Goal: Task Accomplishment & Management: Manage account settings

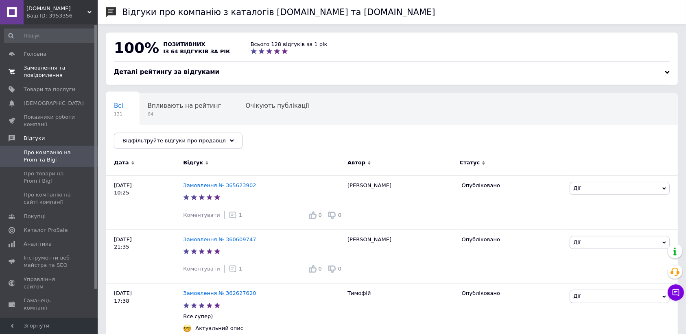
click at [50, 66] on span "Замовлення та повідомлення" at bounding box center [50, 71] width 52 height 15
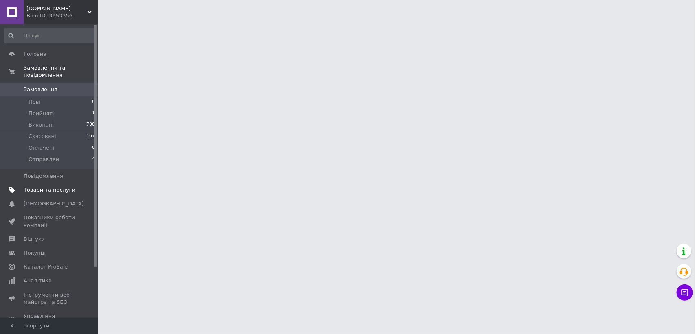
click at [66, 186] on span "Товари та послуги" at bounding box center [50, 189] width 52 height 7
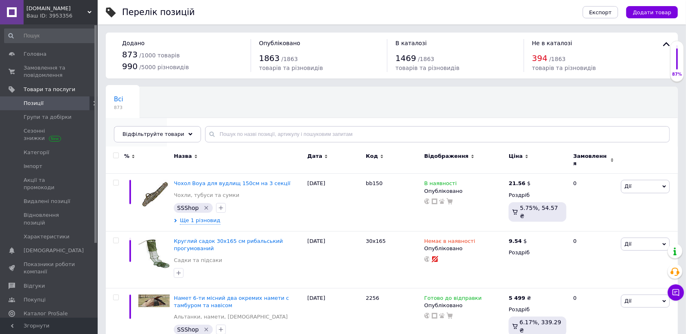
click at [151, 127] on span "Зі знижкою" at bounding box center [132, 130] width 37 height 7
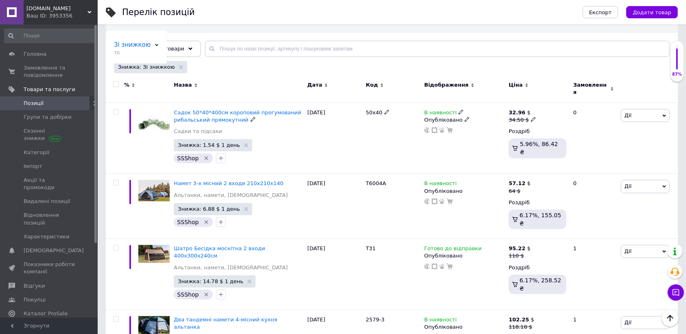
scroll to position [102, 0]
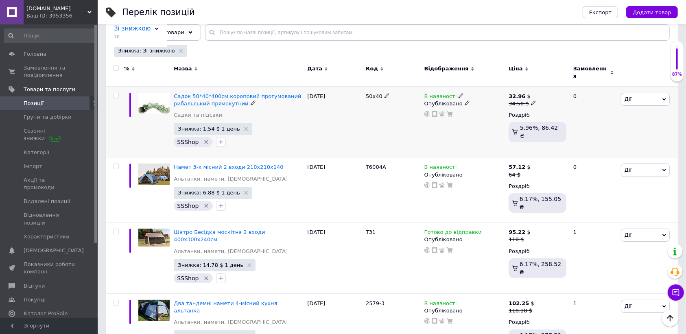
click at [531, 101] on icon at bounding box center [533, 103] width 5 height 5
click at [569, 88] on input "34.5" at bounding box center [571, 90] width 62 height 16
type input "32.96"
click at [451, 139] on div "В наявності Опубліковано" at bounding box center [464, 121] width 85 height 71
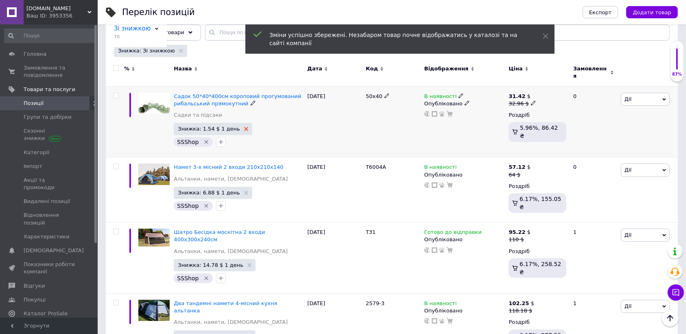
click at [244, 127] on icon at bounding box center [246, 129] width 4 height 4
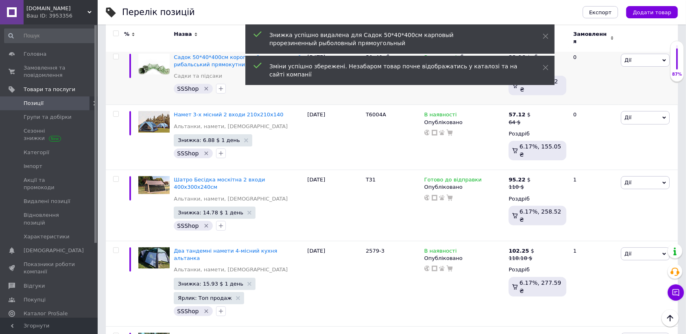
scroll to position [153, 0]
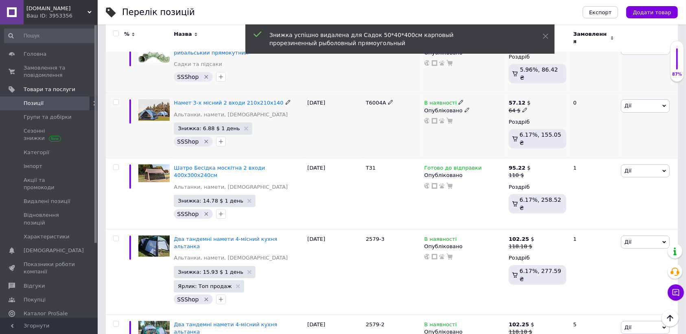
click at [523, 107] on use at bounding box center [525, 109] width 4 height 4
click at [574, 91] on input "64" at bounding box center [565, 97] width 62 height 16
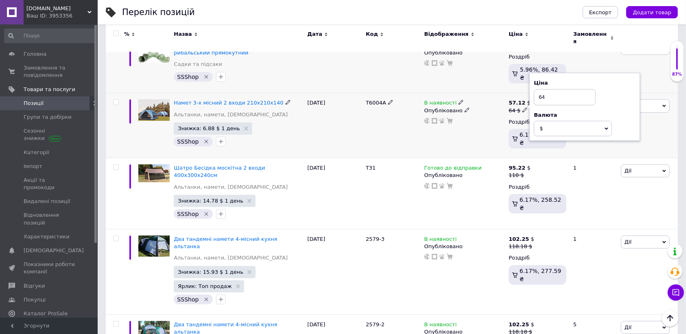
click at [574, 91] on input "64" at bounding box center [565, 97] width 62 height 16
type input "57.12"
click at [338, 139] on div "[DATE]" at bounding box center [334, 125] width 59 height 65
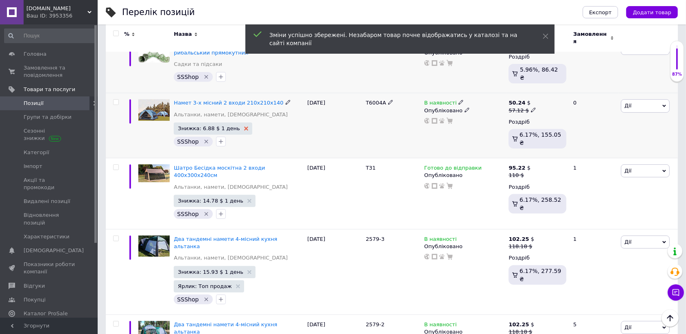
click at [244, 127] on icon at bounding box center [246, 129] width 4 height 4
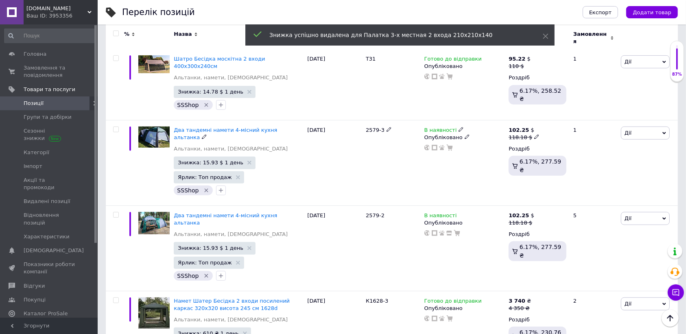
scroll to position [203, 0]
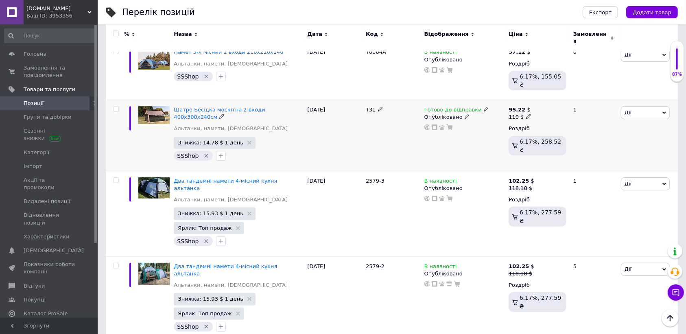
click at [526, 114] on icon at bounding box center [528, 116] width 5 height 5
click at [566, 96] on input "110" at bounding box center [567, 104] width 62 height 16
type input "3"
type input "95.22"
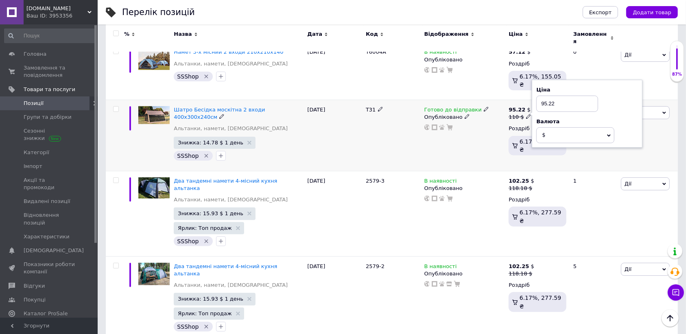
click at [283, 137] on div "Знижка: 14.78 $ 1 день SSShop" at bounding box center [238, 150] width 129 height 26
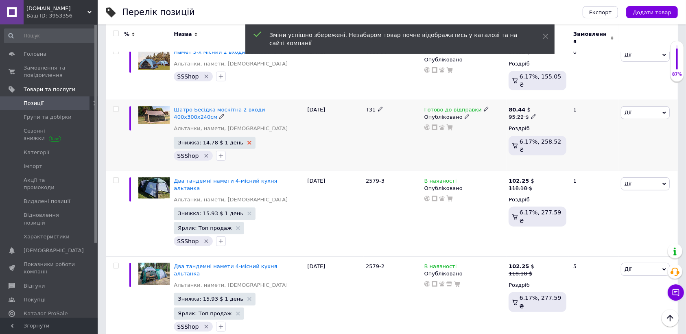
click at [247, 141] on use at bounding box center [249, 143] width 4 height 4
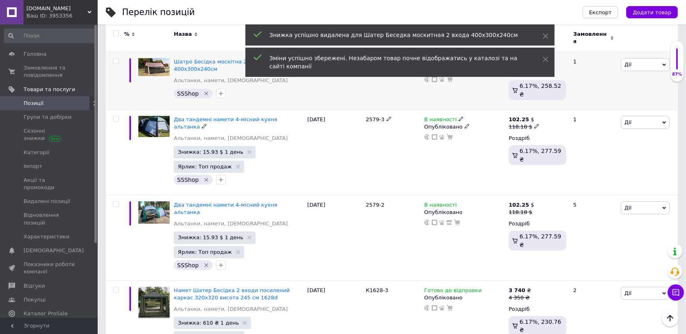
scroll to position [254, 0]
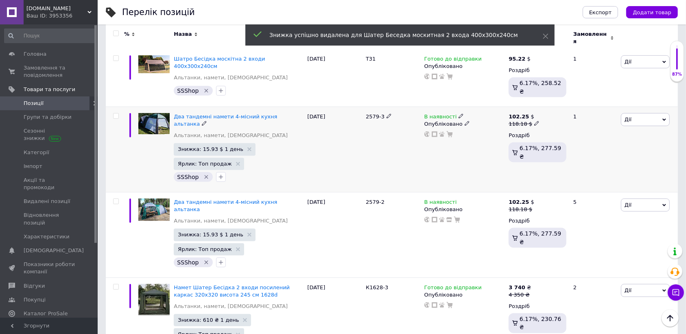
click at [534, 121] on icon at bounding box center [536, 123] width 5 height 5
click at [567, 103] on input "118.18" at bounding box center [574, 111] width 62 height 16
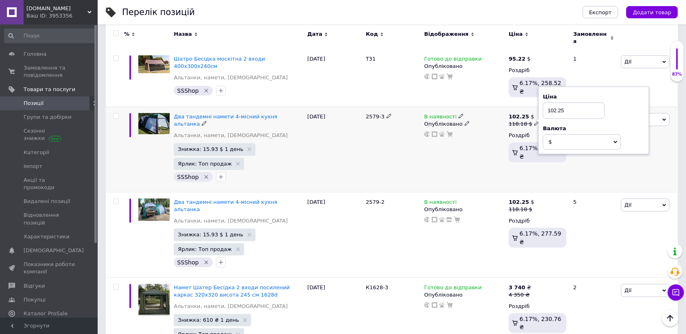
type input "102.25"
click at [267, 143] on div "Знижка: 15.93 $ 1 день Ярлик: Топ продаж SSShop" at bounding box center [238, 163] width 129 height 40
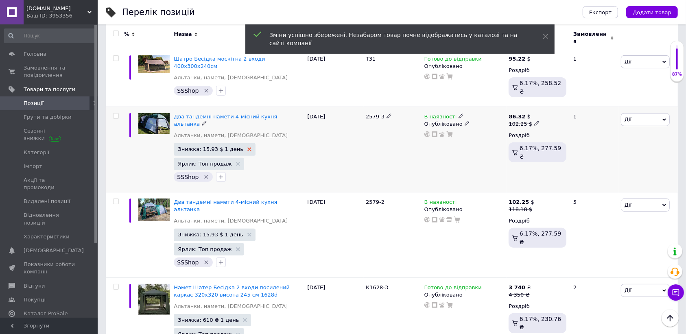
click at [247, 147] on use at bounding box center [249, 149] width 4 height 4
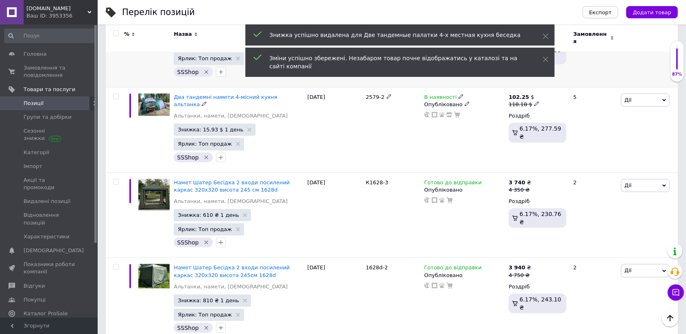
scroll to position [356, 0]
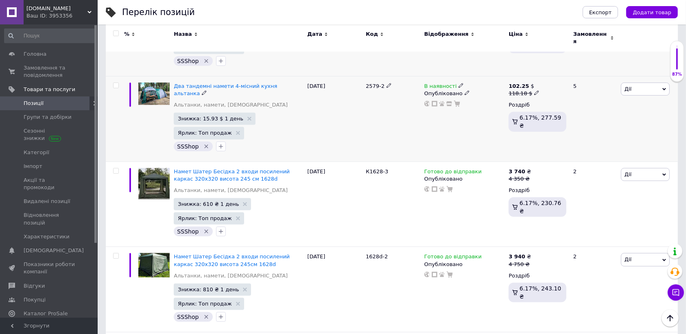
click at [534, 90] on icon at bounding box center [536, 92] width 5 height 5
click at [569, 72] on input "118.18" at bounding box center [574, 80] width 62 height 16
type input "102.25"
click at [467, 90] on div "В наявності Опубліковано" at bounding box center [464, 118] width 85 height 85
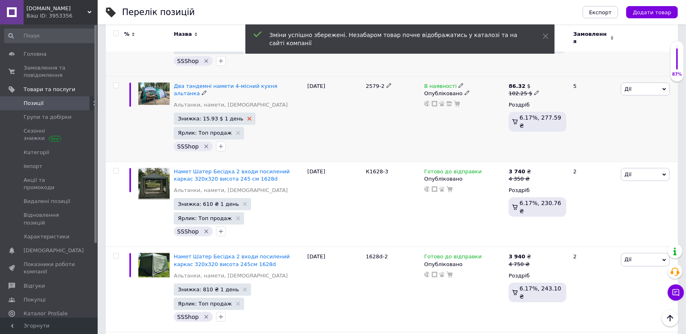
click at [247, 117] on icon at bounding box center [249, 119] width 4 height 4
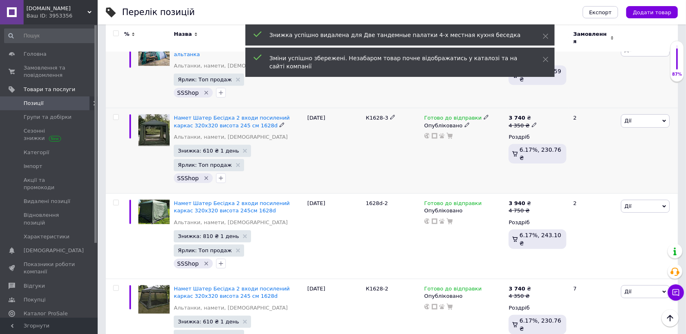
scroll to position [407, 0]
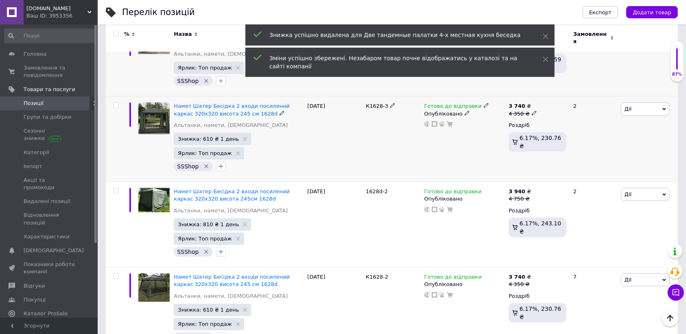
click at [532, 111] on icon at bounding box center [534, 113] width 5 height 5
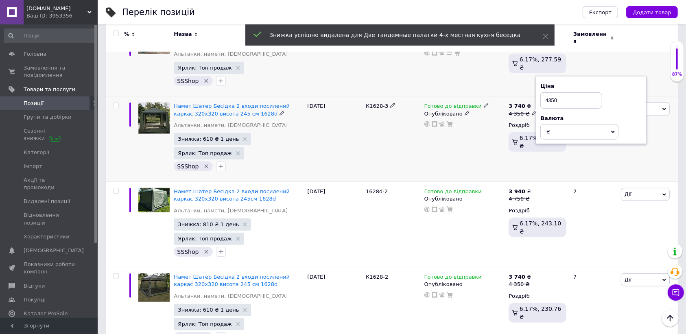
click at [560, 92] on input "4350" at bounding box center [571, 100] width 62 height 16
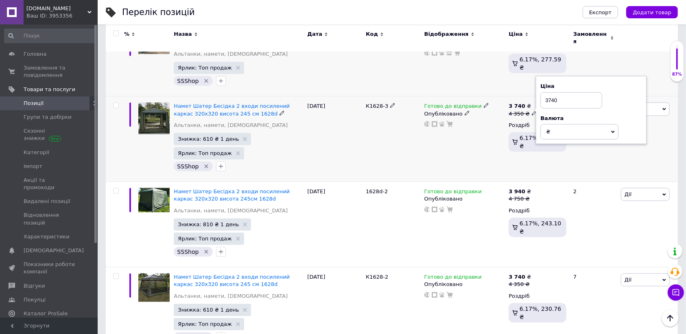
type input "3740"
click at [483, 112] on div "Готово до відправки Опубліковано" at bounding box center [464, 138] width 85 height 85
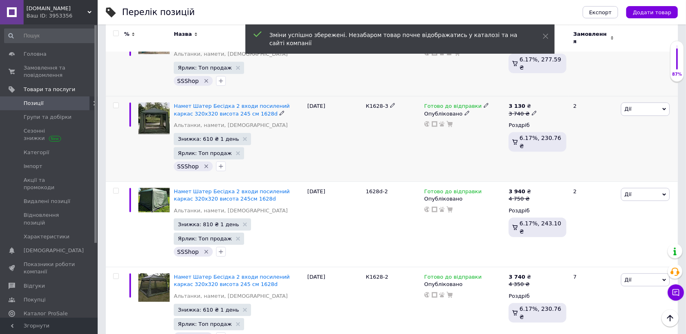
click at [237, 133] on span "Знижка: 610 ₴ 1 день" at bounding box center [212, 139] width 77 height 12
click at [243, 137] on use at bounding box center [245, 139] width 4 height 4
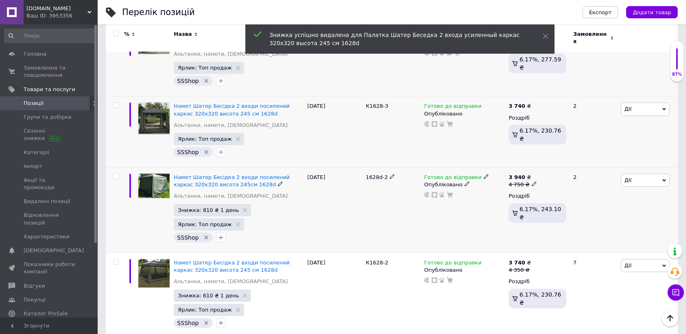
click at [532, 182] on icon at bounding box center [534, 184] width 5 height 5
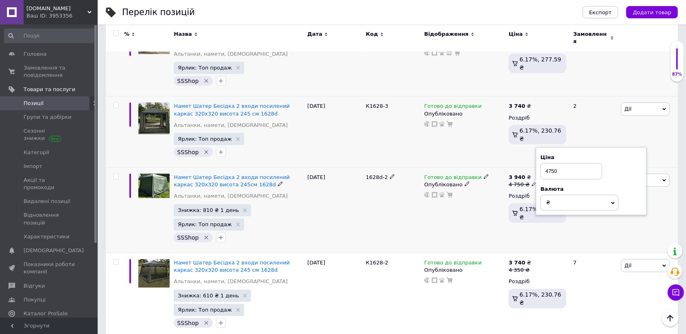
click at [562, 163] on input "4750" at bounding box center [571, 171] width 62 height 16
type input "3940"
drag, startPoint x: 345, startPoint y: 180, endPoint x: 304, endPoint y: 182, distance: 41.1
click at [344, 180] on div "[DATE]" at bounding box center [334, 210] width 59 height 85
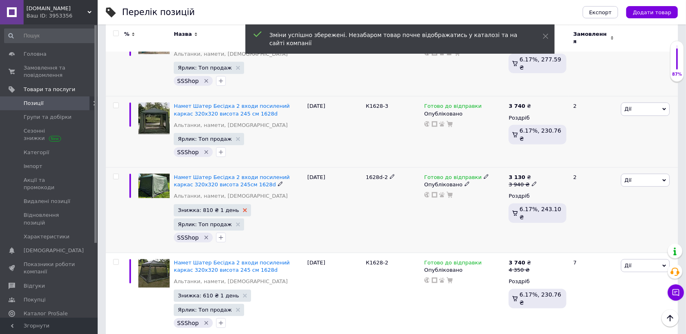
click at [243, 208] on use at bounding box center [245, 210] width 4 height 4
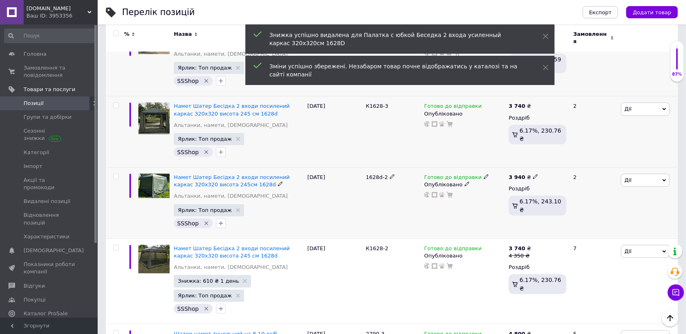
scroll to position [458, 0]
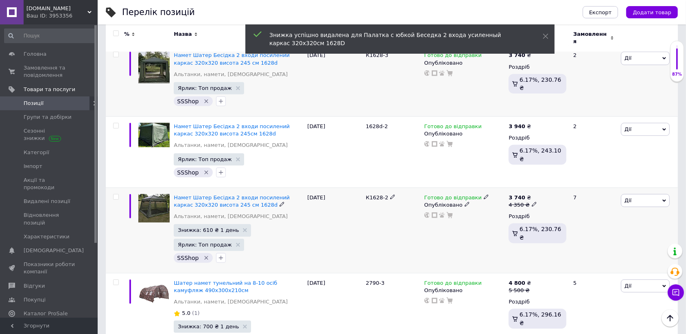
click at [532, 202] on icon at bounding box center [534, 204] width 5 height 5
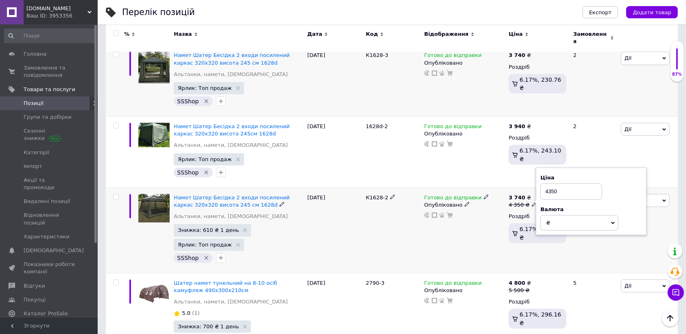
click at [564, 184] on input "4350" at bounding box center [571, 192] width 62 height 16
type input "3740"
click at [397, 208] on div "К1628-2" at bounding box center [393, 230] width 59 height 85
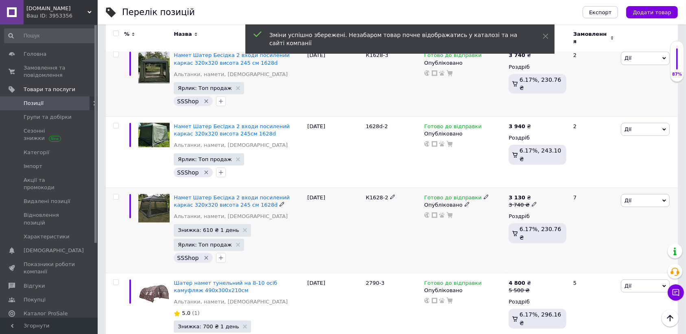
click at [237, 224] on span "Знижка: 610 ₴ 1 день" at bounding box center [212, 230] width 77 height 12
click at [243, 228] on icon at bounding box center [245, 230] width 4 height 4
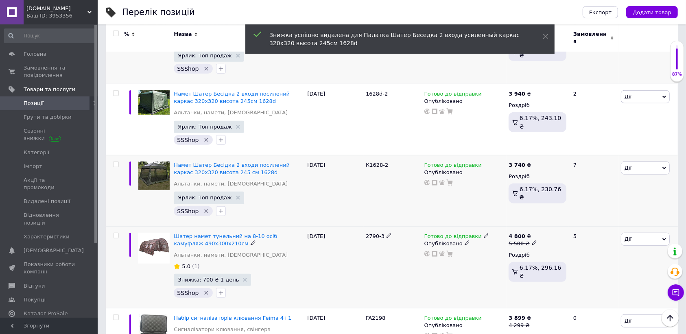
scroll to position [509, 0]
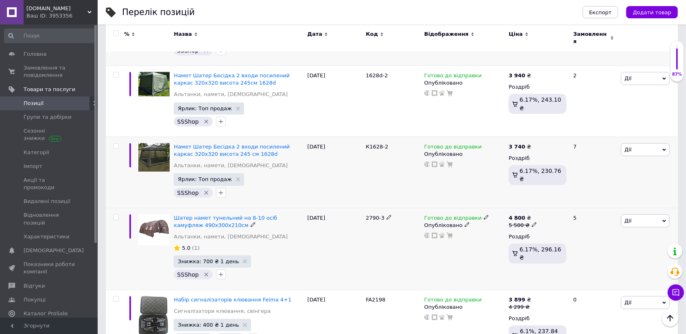
click at [532, 222] on icon at bounding box center [534, 224] width 5 height 5
click at [559, 204] on input "5500" at bounding box center [571, 212] width 62 height 16
click at [560, 204] on input "5500" at bounding box center [571, 212] width 62 height 16
type input "4800"
drag, startPoint x: 338, startPoint y: 237, endPoint x: 300, endPoint y: 225, distance: 40.2
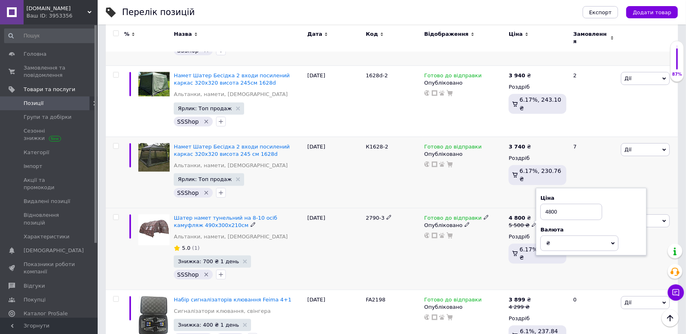
click at [336, 234] on div "[DATE]" at bounding box center [334, 249] width 59 height 82
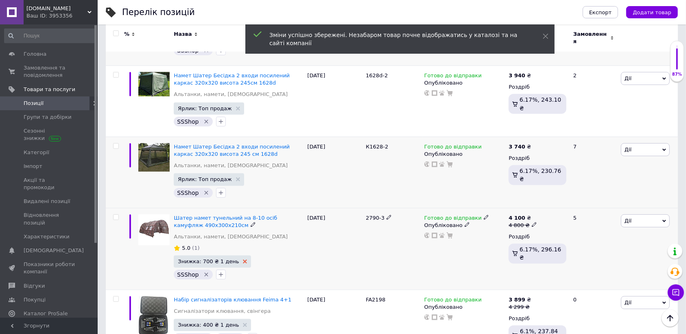
click at [243, 260] on use at bounding box center [245, 262] width 4 height 4
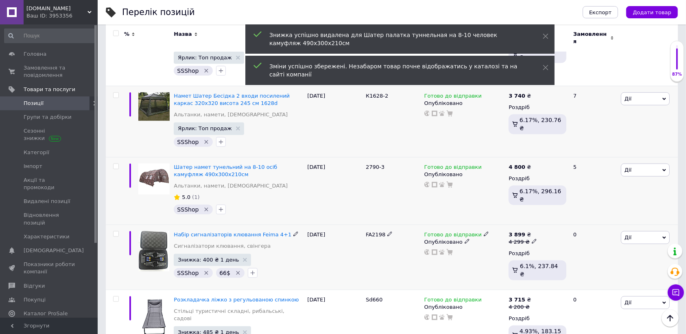
scroll to position [610, 0]
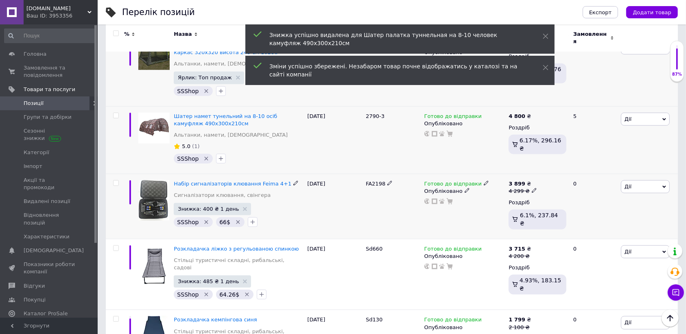
click at [532, 188] on icon at bounding box center [534, 190] width 5 height 5
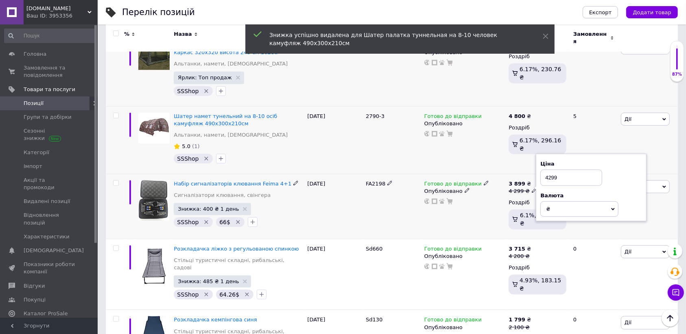
click at [566, 170] on input "4299" at bounding box center [571, 178] width 62 height 16
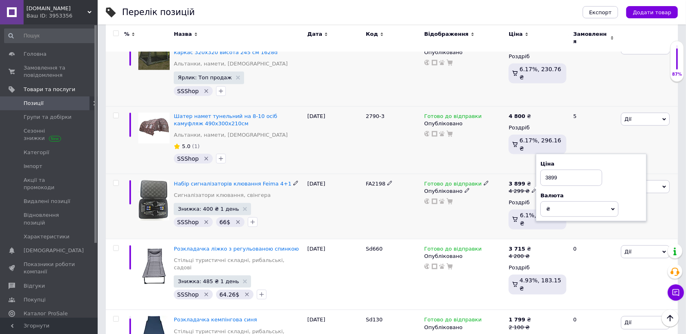
type input "3899"
drag, startPoint x: 349, startPoint y: 180, endPoint x: 267, endPoint y: 181, distance: 82.6
click at [348, 180] on div "[DATE]" at bounding box center [334, 206] width 59 height 65
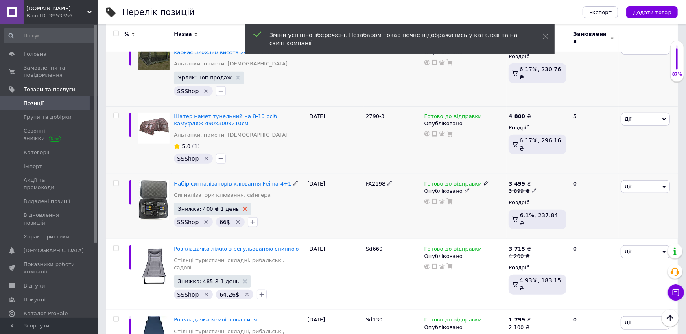
click at [243, 207] on use at bounding box center [245, 209] width 4 height 4
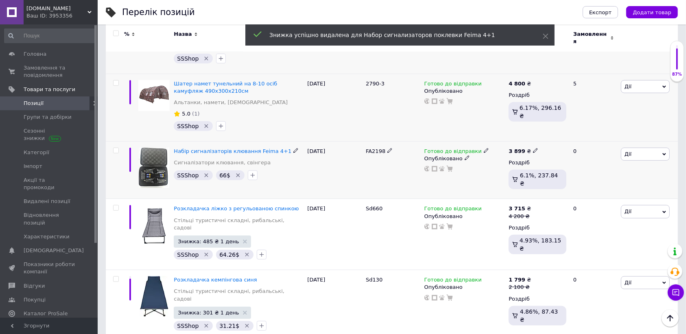
scroll to position [661, 0]
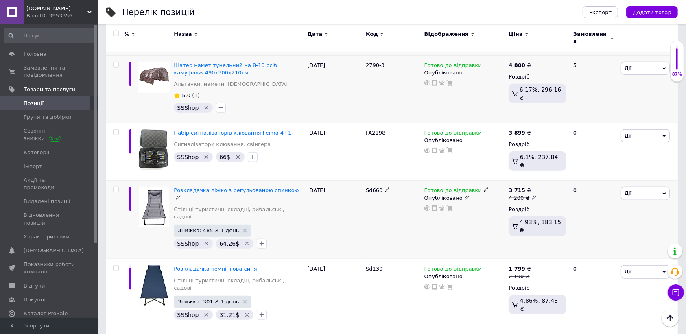
click at [532, 195] on icon at bounding box center [534, 197] width 5 height 5
click at [563, 177] on input "4200" at bounding box center [571, 185] width 62 height 16
type input "3715"
click at [283, 237] on div "SSShop   64.26$" at bounding box center [238, 243] width 133 height 13
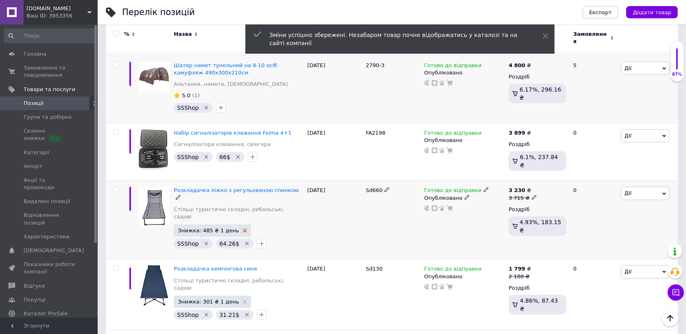
click at [243, 229] on icon at bounding box center [245, 231] width 4 height 4
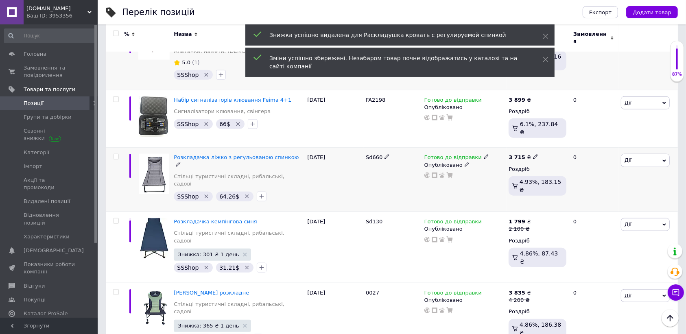
scroll to position [712, 0]
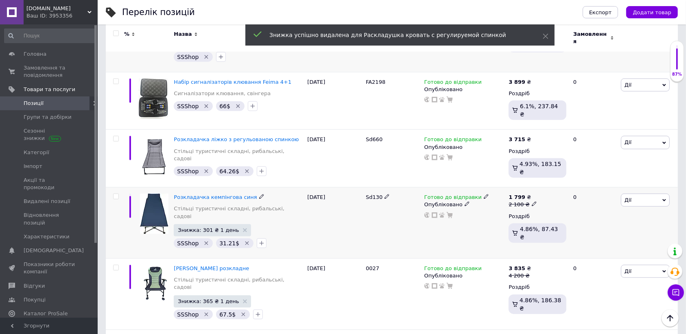
click at [532, 201] on icon at bounding box center [534, 203] width 5 height 5
click at [560, 183] on input "2100" at bounding box center [571, 191] width 62 height 16
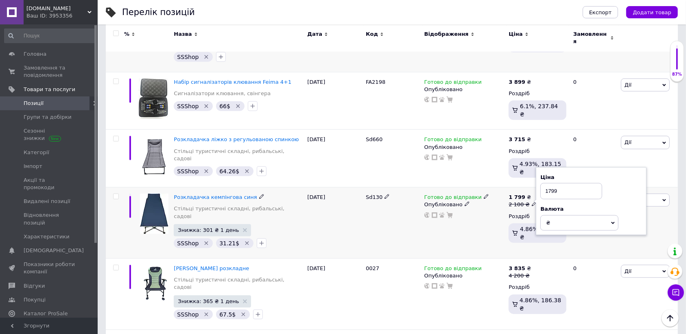
type input "1799"
click at [386, 188] on div "Sd130" at bounding box center [393, 223] width 59 height 71
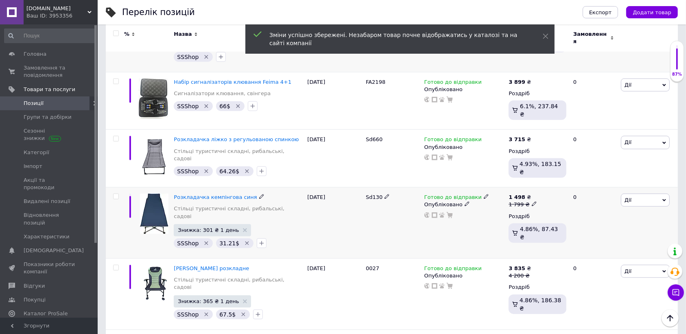
click at [236, 224] on span "Знижка: 301 ₴ 1 день" at bounding box center [212, 230] width 77 height 12
click at [243, 228] on icon at bounding box center [245, 230] width 4 height 4
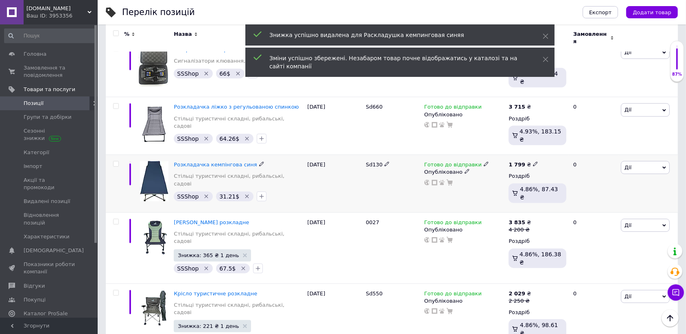
scroll to position [763, 0]
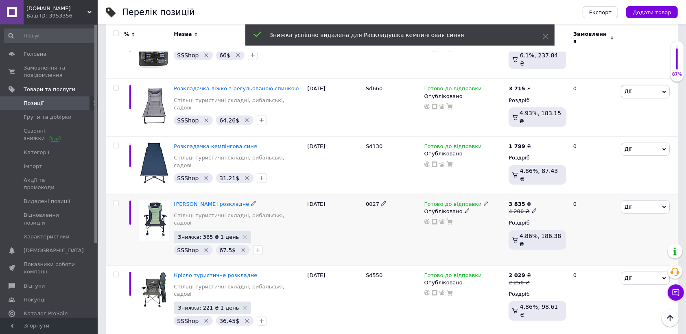
click at [532, 208] on icon at bounding box center [534, 210] width 5 height 5
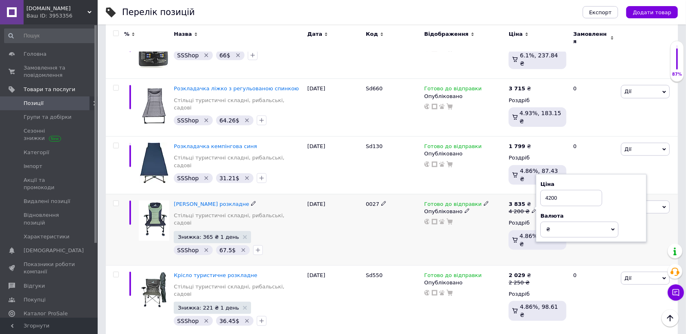
click at [564, 190] on input "4200" at bounding box center [571, 198] width 62 height 16
drag, startPoint x: 568, startPoint y: 147, endPoint x: 540, endPoint y: 147, distance: 27.7
click at [540, 174] on div "Ціна 2835 Валюта ₴ $ EUR CHF GBP ¥ PLN ₸ MDL HUF KGS CNY TRY KRW lei" at bounding box center [591, 208] width 111 height 68
type input "3835"
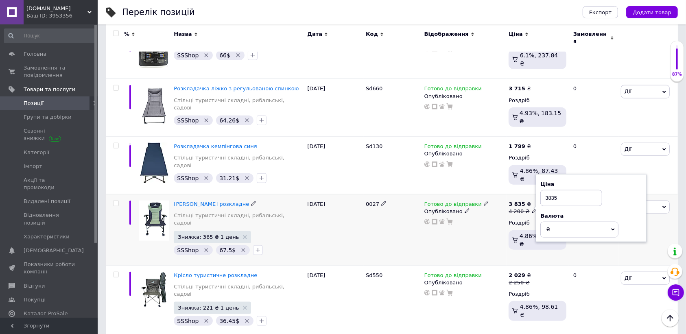
click at [284, 244] on div "SSShop   67.5$" at bounding box center [238, 250] width 133 height 13
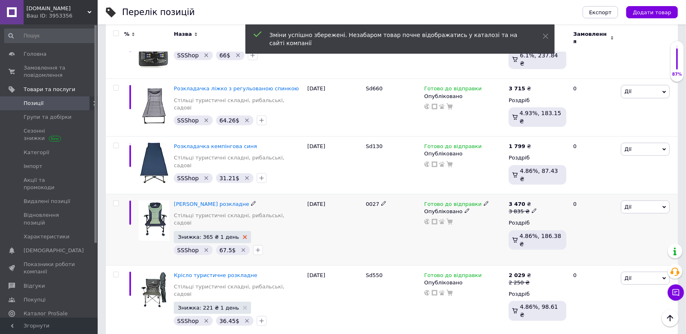
click at [243, 235] on icon at bounding box center [245, 237] width 4 height 4
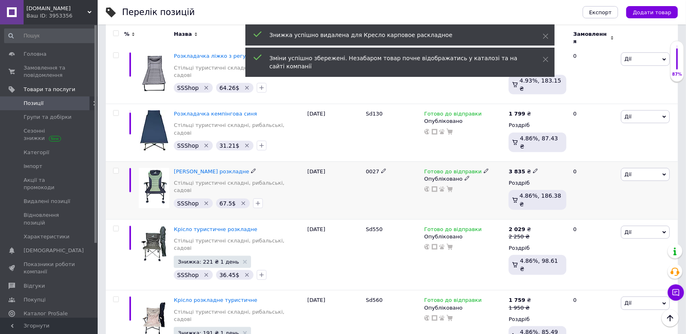
scroll to position [814, 0]
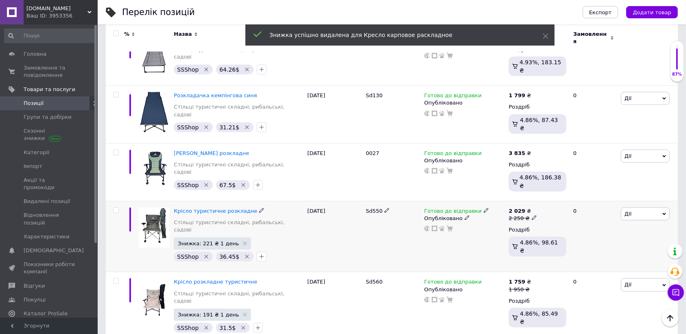
click at [532, 215] on icon at bounding box center [534, 217] width 5 height 5
click at [562, 197] on input "2250" at bounding box center [571, 205] width 62 height 16
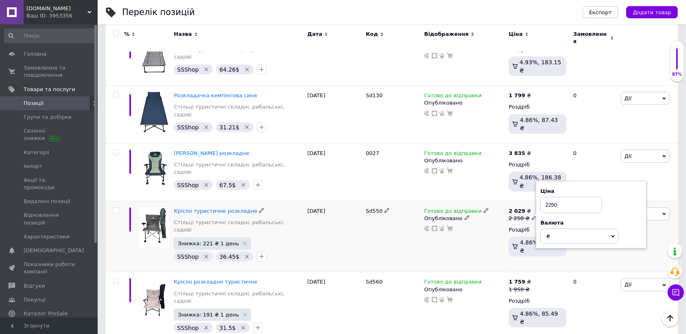
click at [562, 197] on input "2250" at bounding box center [571, 205] width 62 height 16
type input "2029"
click at [290, 238] on div "Знижка: 221 ₴ 1 день SSShop   36.45$" at bounding box center [238, 251] width 129 height 26
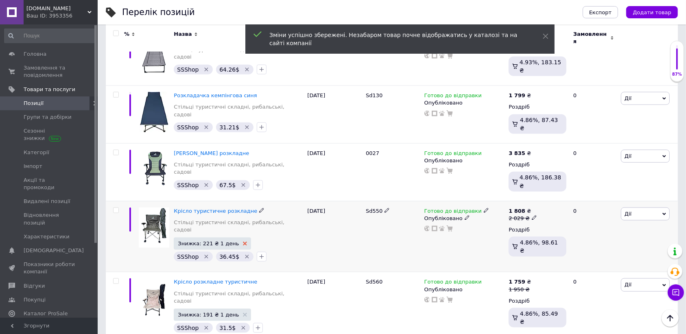
click at [243, 242] on use at bounding box center [245, 244] width 4 height 4
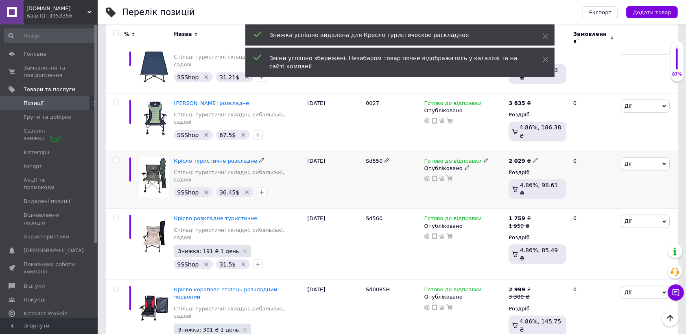
scroll to position [865, 0]
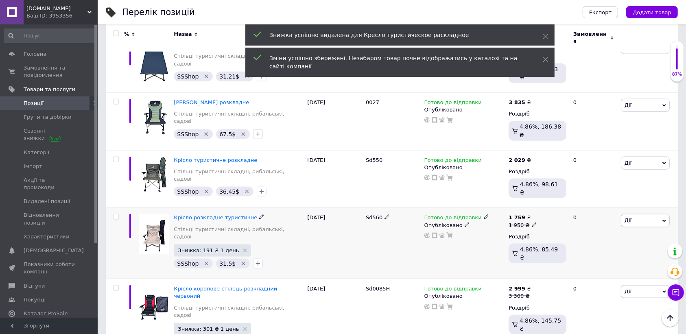
click at [532, 222] on icon at bounding box center [534, 224] width 5 height 5
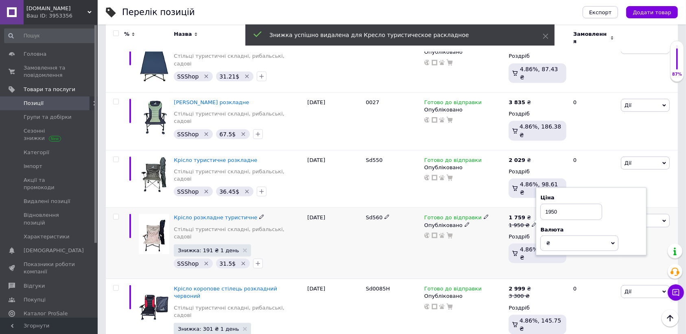
click at [562, 204] on input "1950" at bounding box center [571, 212] width 62 height 16
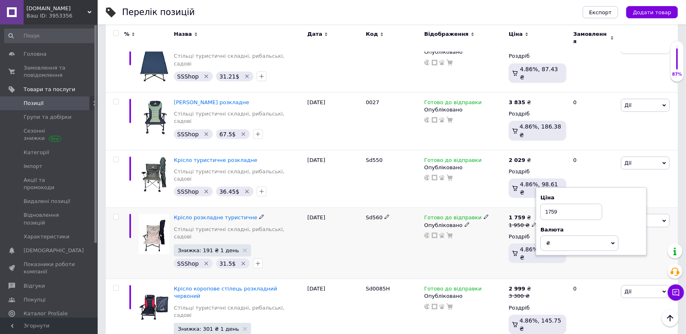
type input "1759"
click at [483, 208] on div "Готово до відправки Опубліковано" at bounding box center [464, 243] width 85 height 71
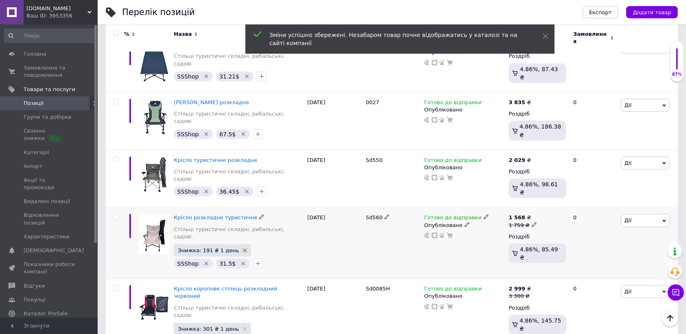
click at [243, 249] on use at bounding box center [245, 251] width 4 height 4
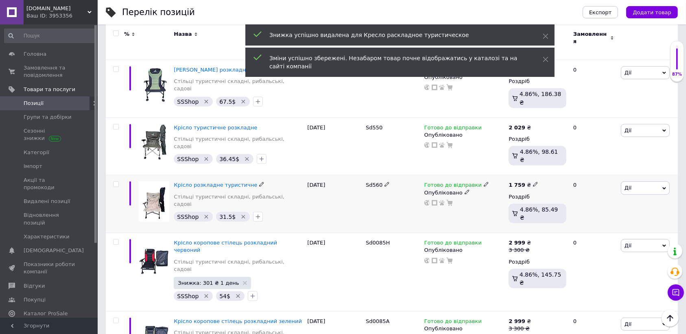
scroll to position [916, 0]
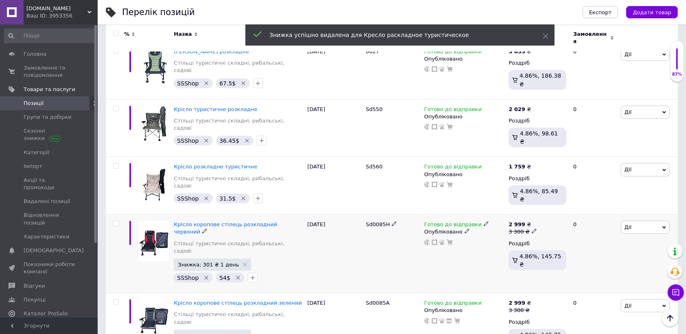
click at [533, 228] on span at bounding box center [534, 230] width 5 height 5
click at [577, 210] on input "3300" at bounding box center [571, 218] width 62 height 16
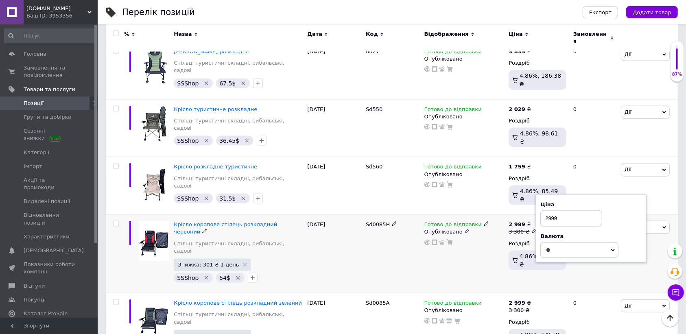
type input "2999"
click at [298, 259] on div "Знижка: 301 ₴ 1 день SSShop   54$" at bounding box center [238, 272] width 129 height 26
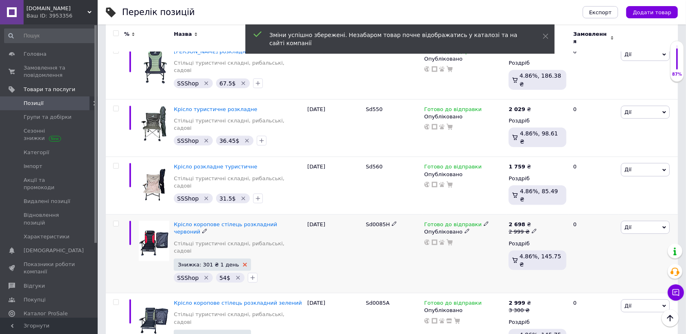
click at [243, 263] on use at bounding box center [245, 265] width 4 height 4
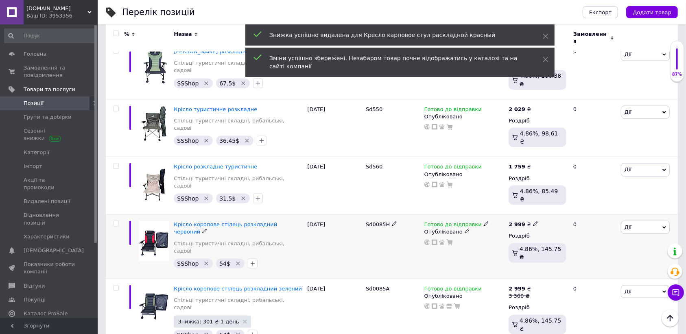
scroll to position [967, 0]
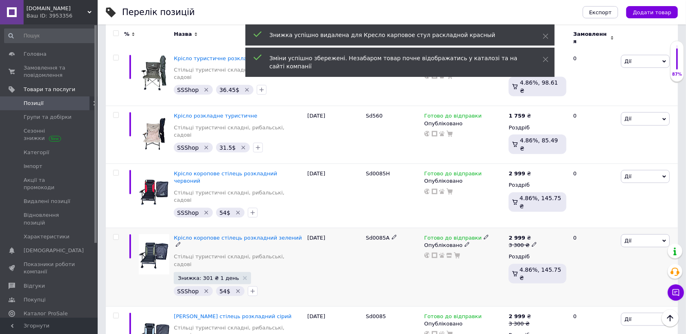
click at [532, 242] on icon at bounding box center [534, 244] width 5 height 5
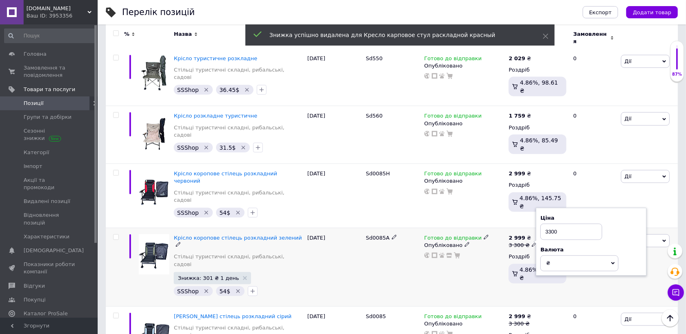
click at [558, 224] on input "3300" at bounding box center [571, 232] width 62 height 16
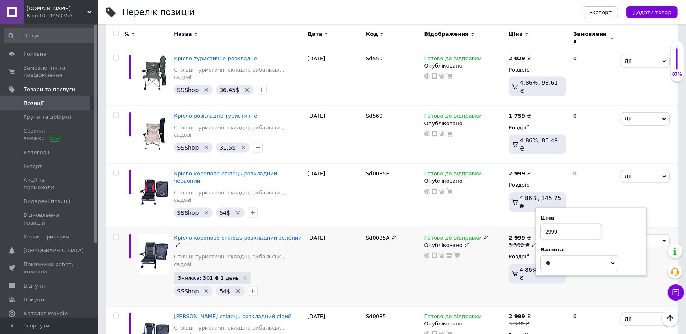
type input "2999"
click at [459, 228] on div "Готово до відправки Опубліковано" at bounding box center [464, 267] width 85 height 79
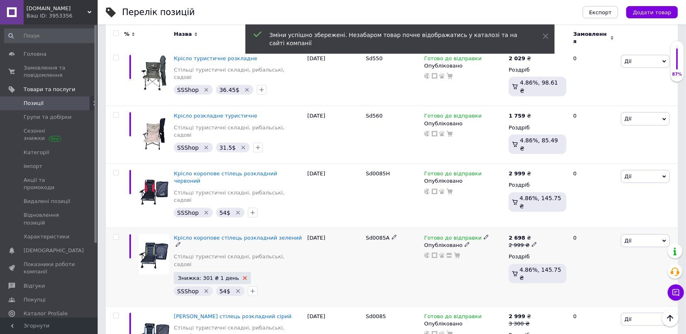
click at [243, 276] on icon at bounding box center [245, 278] width 4 height 4
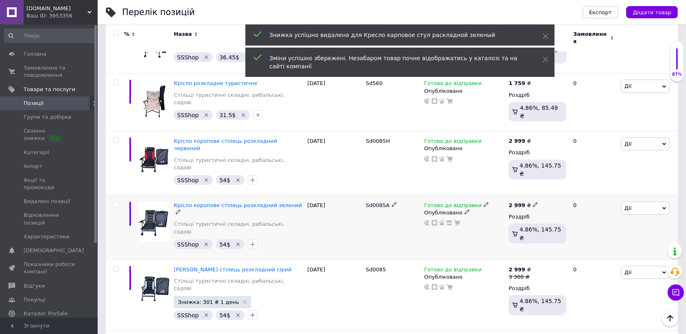
scroll to position [1017, 0]
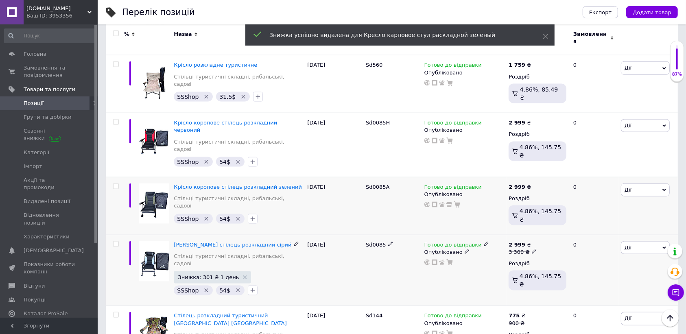
click at [532, 249] on icon at bounding box center [534, 251] width 5 height 5
click at [563, 231] on input "3300" at bounding box center [571, 239] width 62 height 16
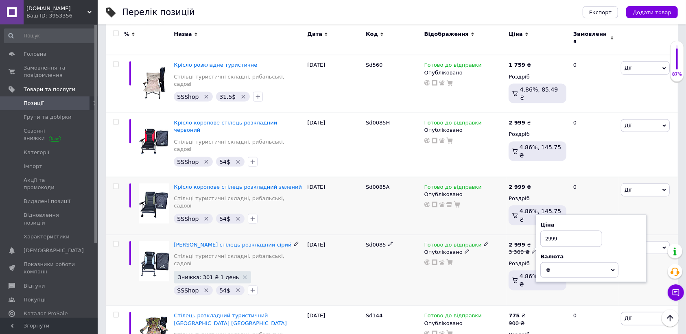
type input "2999"
click at [451, 235] on div "Готово до відправки Опубліковано" at bounding box center [464, 270] width 85 height 71
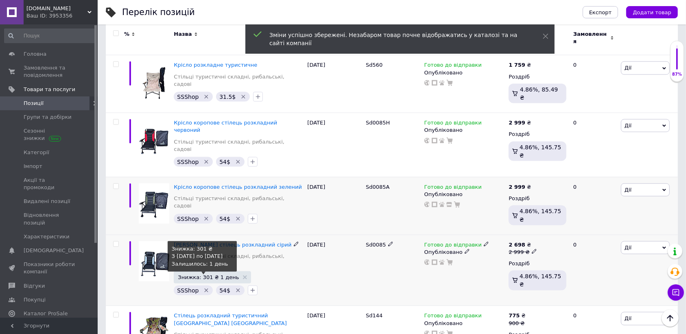
click at [234, 275] on span "Знижка: 301 ₴ 1 день" at bounding box center [212, 277] width 69 height 5
click at [243, 276] on use at bounding box center [245, 278] width 4 height 4
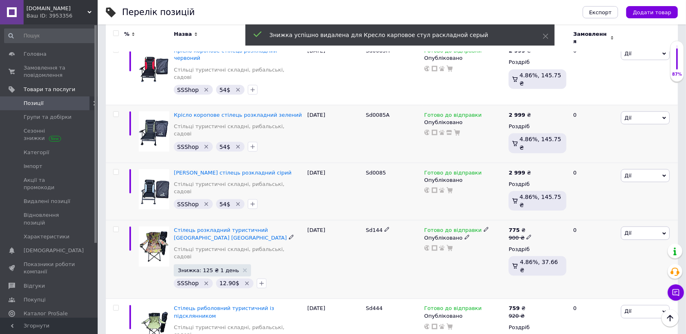
scroll to position [1119, 0]
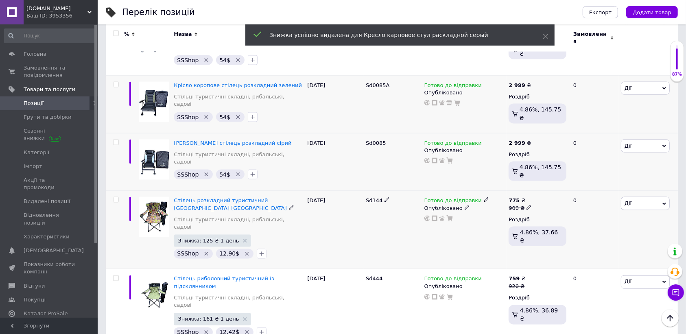
click at [527, 205] on icon at bounding box center [529, 207] width 5 height 5
click at [562, 187] on input "900" at bounding box center [567, 195] width 62 height 16
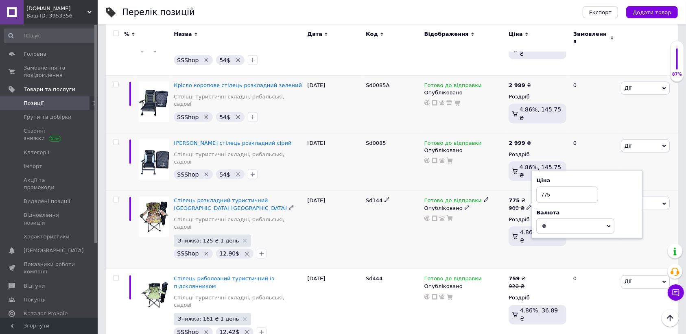
type input "775"
click at [297, 235] on div "Знижка: 125 ₴ 1 день SSShop   12.90$" at bounding box center [238, 248] width 129 height 26
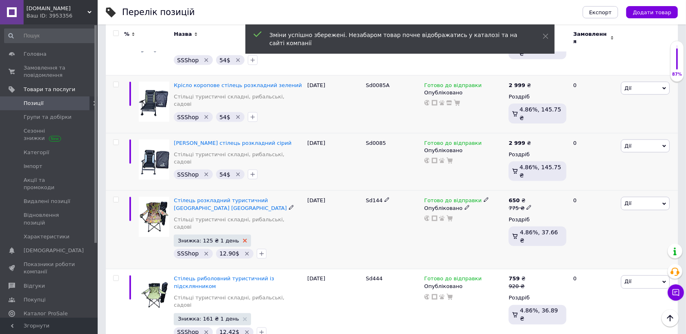
click at [243, 239] on icon at bounding box center [245, 241] width 4 height 4
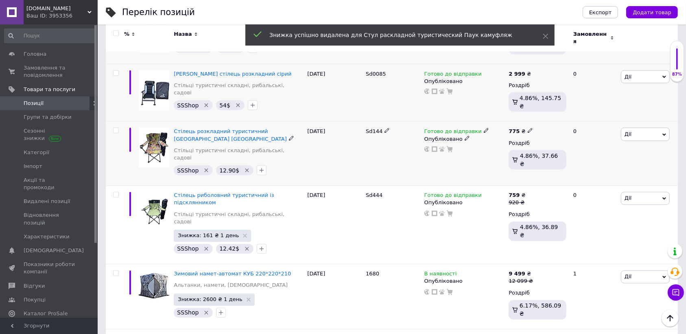
scroll to position [1170, 0]
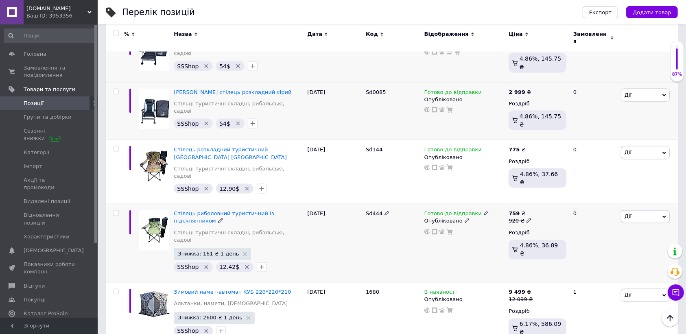
click at [527, 218] on icon at bounding box center [529, 220] width 5 height 5
click at [556, 200] on input "920" at bounding box center [567, 208] width 62 height 16
type input "759"
click at [463, 204] on div "Готово до відправки Опубліковано" at bounding box center [464, 243] width 85 height 79
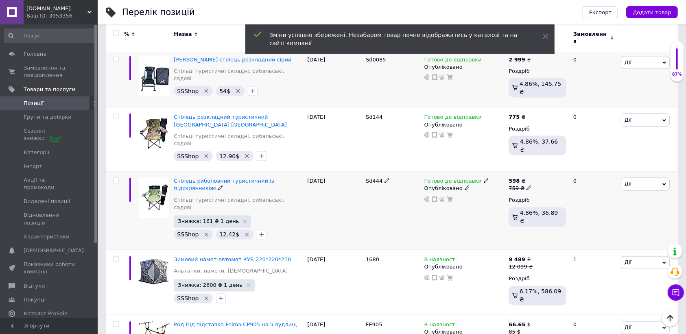
scroll to position [1221, 0]
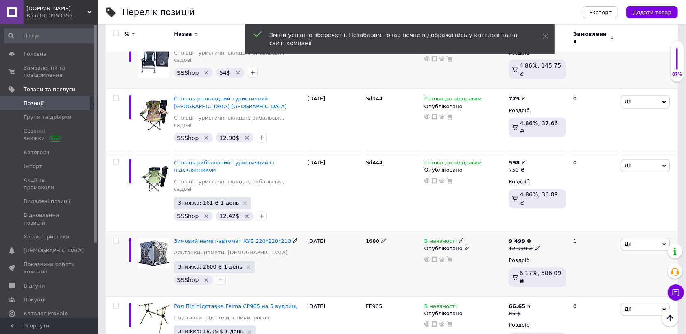
click at [535, 246] on icon at bounding box center [537, 248] width 5 height 5
click at [568, 228] on input "12099" at bounding box center [574, 236] width 62 height 16
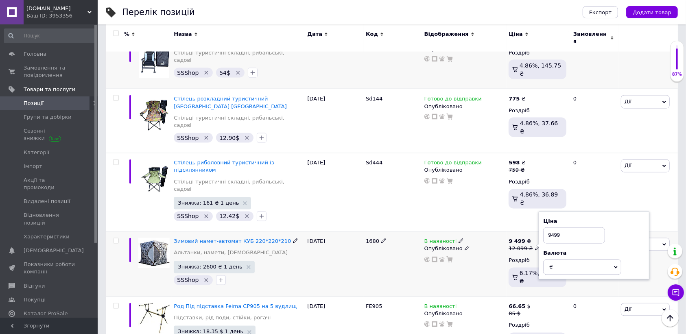
type input "9499"
click at [467, 232] on div "В наявності Опубліковано" at bounding box center [464, 264] width 85 height 65
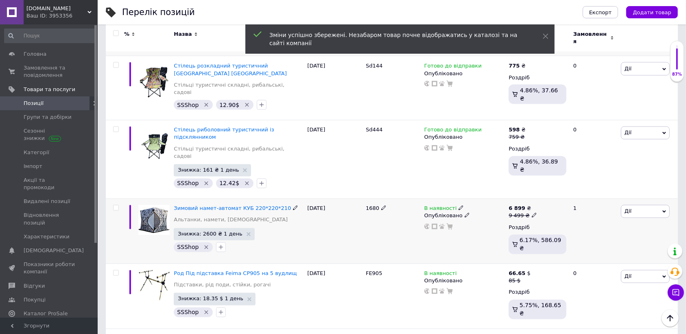
scroll to position [1272, 0]
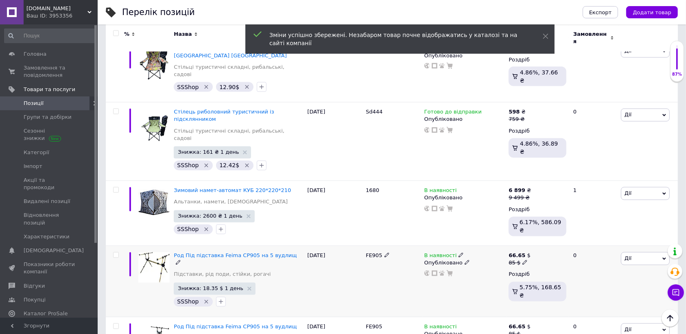
click at [523, 260] on icon at bounding box center [525, 262] width 5 height 5
click at [560, 242] on input "85" at bounding box center [565, 250] width 62 height 16
click at [561, 242] on input "85" at bounding box center [565, 250] width 62 height 16
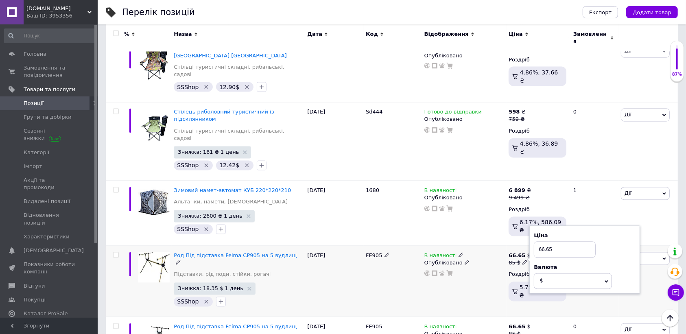
type input "66.65"
click at [475, 246] on div "В наявності Опубліковано" at bounding box center [464, 281] width 85 height 71
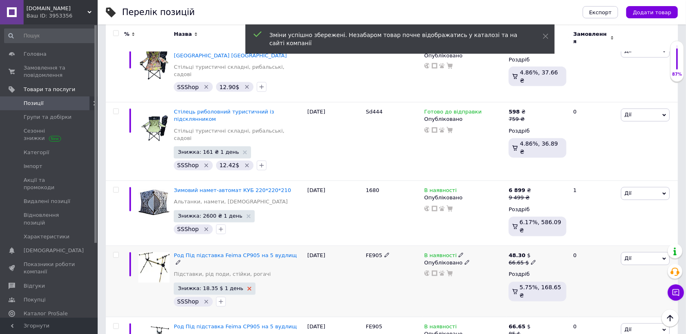
click at [247, 287] on icon at bounding box center [249, 289] width 4 height 4
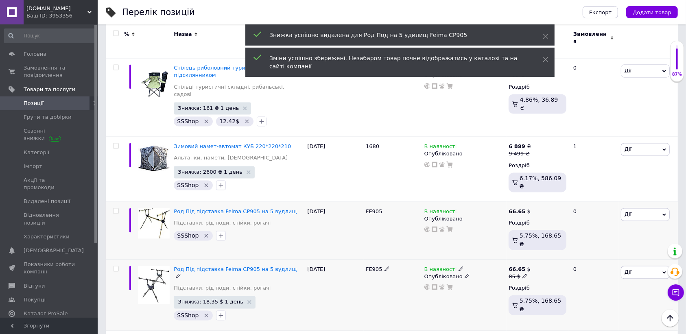
scroll to position [1323, 0]
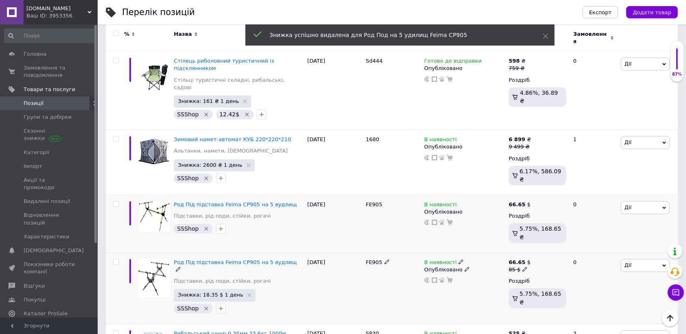
click at [523, 267] on icon at bounding box center [525, 269] width 5 height 5
click at [550, 249] on input "85" at bounding box center [565, 257] width 62 height 16
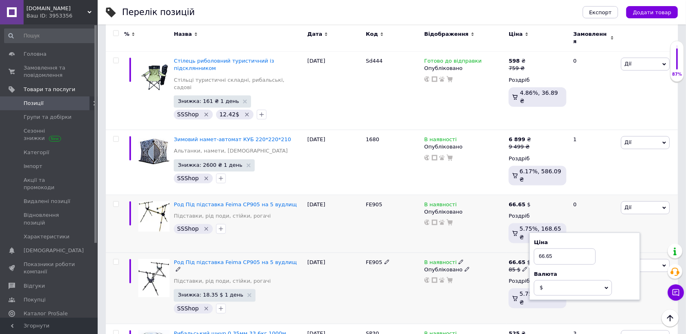
type input "66.65"
click at [378, 253] on div "FE905" at bounding box center [393, 288] width 59 height 71
click at [247, 293] on use at bounding box center [249, 295] width 4 height 4
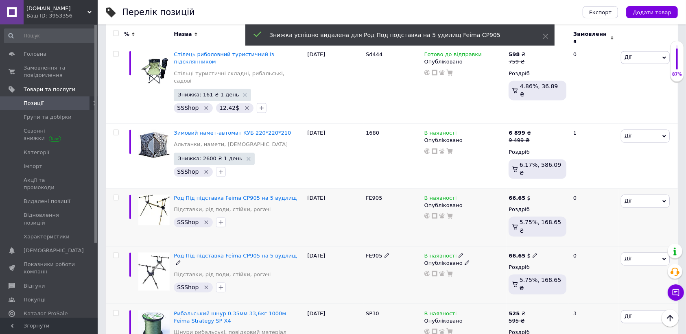
scroll to position [1374, 0]
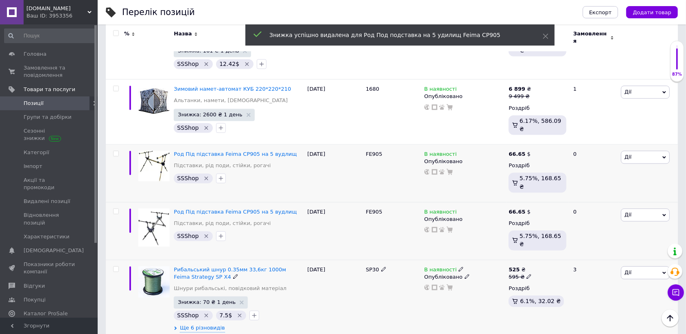
click at [527, 274] on icon at bounding box center [529, 276] width 5 height 5
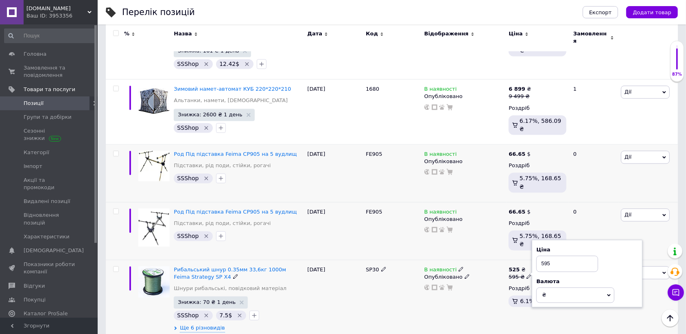
click at [565, 256] on input "595" at bounding box center [567, 264] width 62 height 16
type input "520"
click at [319, 260] on div "[DATE]" at bounding box center [334, 299] width 59 height 79
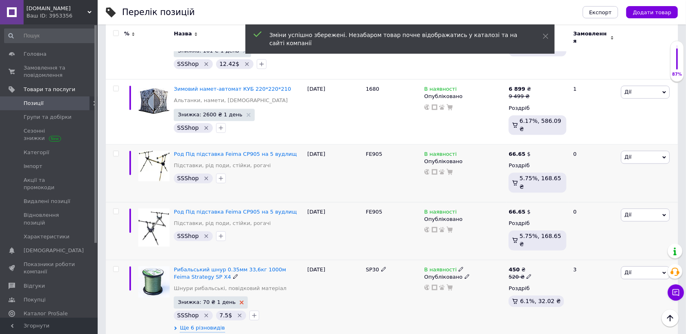
click at [240, 300] on icon at bounding box center [242, 302] width 4 height 4
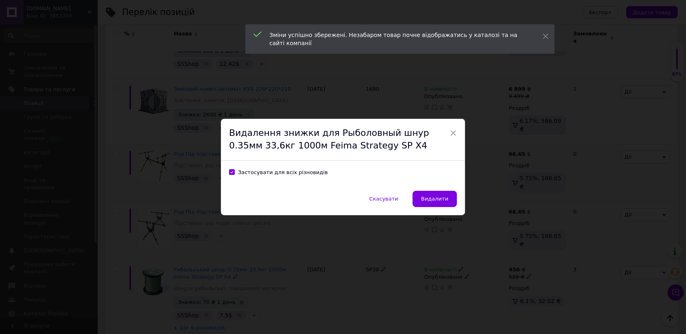
scroll to position [1340, 0]
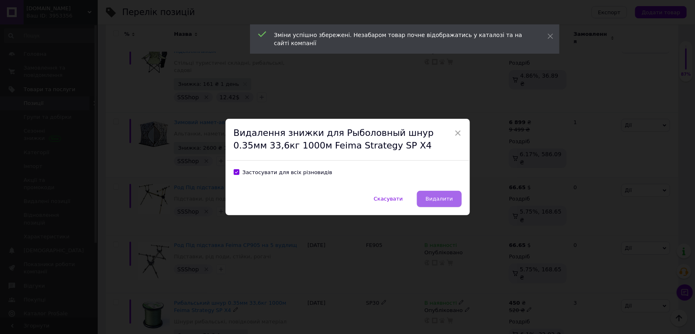
click at [442, 196] on span "Видалити" at bounding box center [438, 199] width 27 height 6
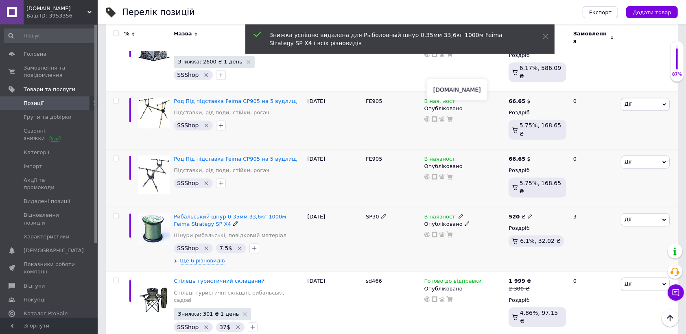
scroll to position [1442, 0]
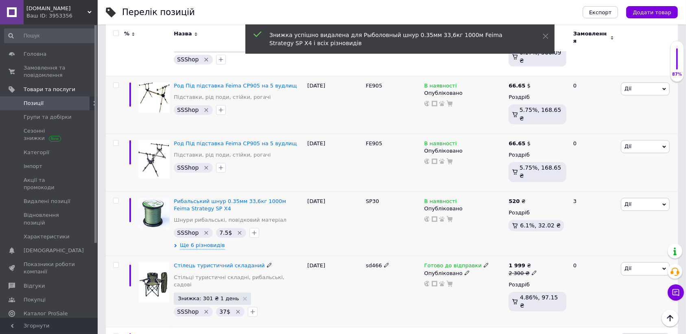
click at [532, 270] on icon at bounding box center [534, 272] width 5 height 5
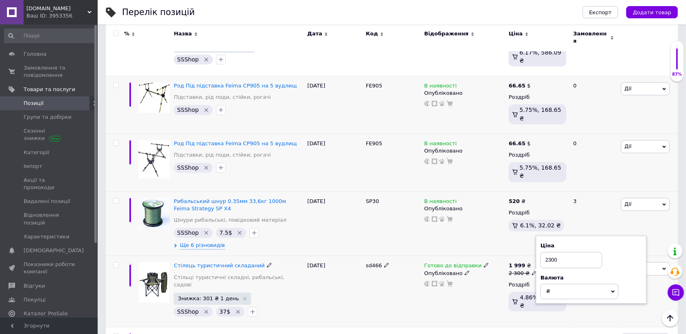
click at [560, 252] on input "2300" at bounding box center [571, 260] width 62 height 16
type input "1999"
click at [442, 256] on div "Готово до відправки Опубліковано" at bounding box center [464, 291] width 85 height 71
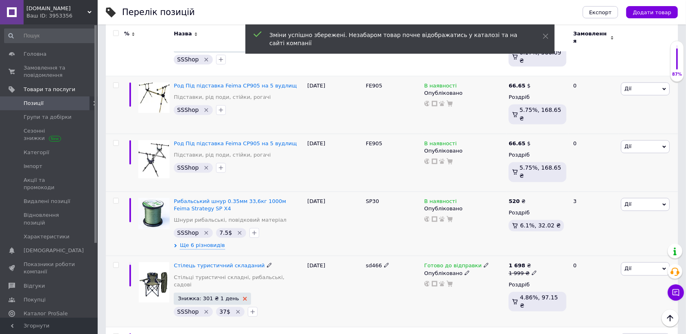
click at [243, 297] on icon at bounding box center [245, 299] width 4 height 4
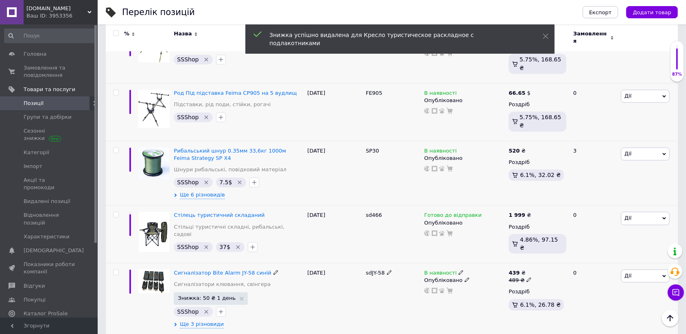
scroll to position [1493, 0]
click at [527, 277] on icon at bounding box center [529, 279] width 5 height 5
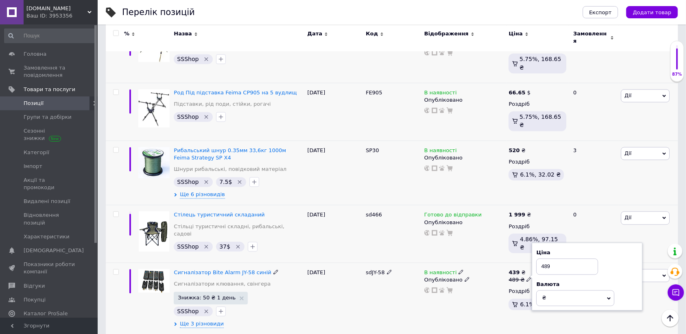
click at [552, 258] on input "489" at bounding box center [567, 266] width 62 height 16
type input "439"
click at [335, 263] on div "[DATE]" at bounding box center [334, 299] width 59 height 72
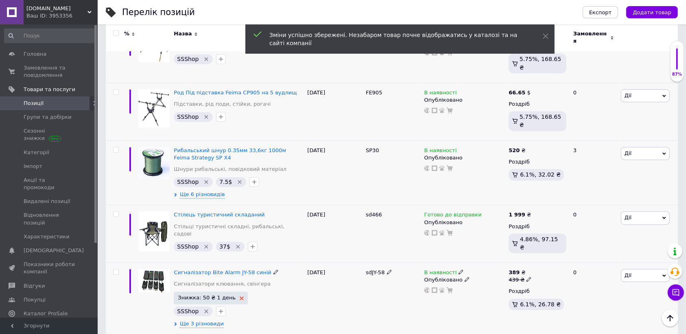
click at [240, 296] on use at bounding box center [242, 298] width 4 height 4
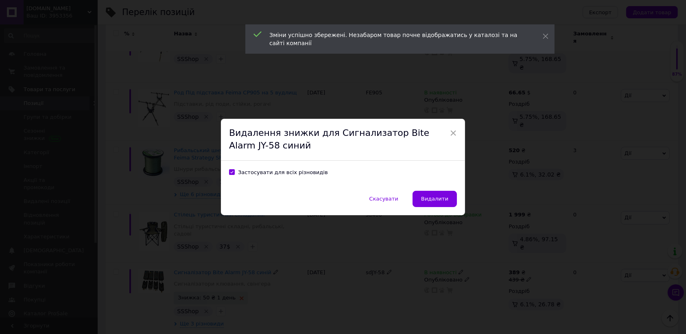
scroll to position [1460, 0]
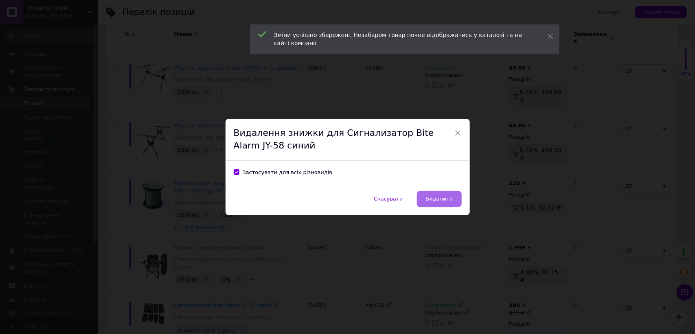
click at [445, 194] on button "Видалити" at bounding box center [439, 199] width 44 height 16
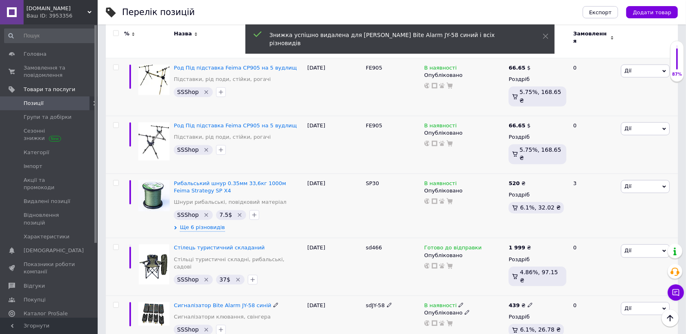
scroll to position [1511, 0]
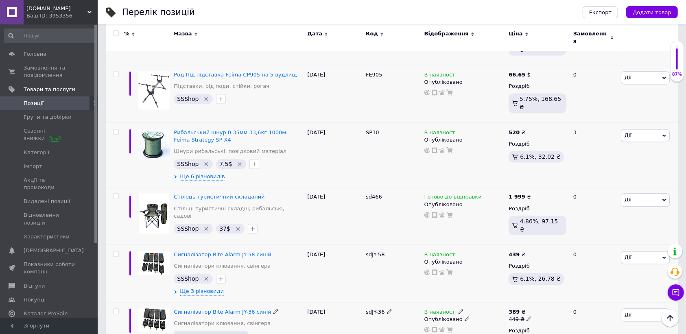
click at [527, 316] on icon at bounding box center [529, 318] width 5 height 5
click at [556, 298] on input "449" at bounding box center [567, 306] width 62 height 16
type input "389"
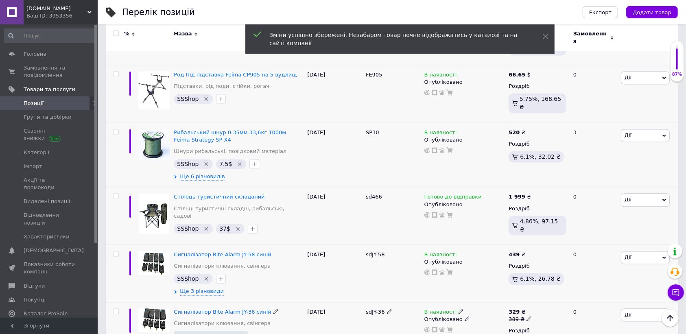
click at [240, 334] on use at bounding box center [242, 337] width 4 height 4
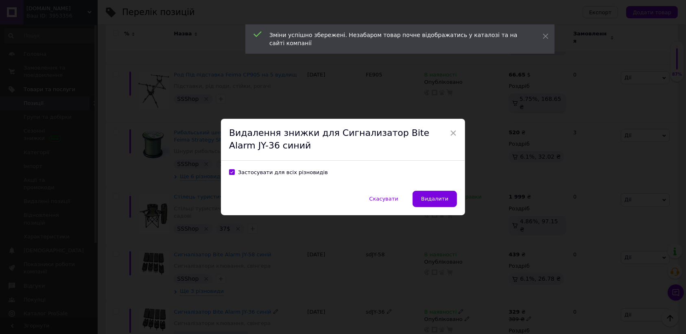
scroll to position [1478, 0]
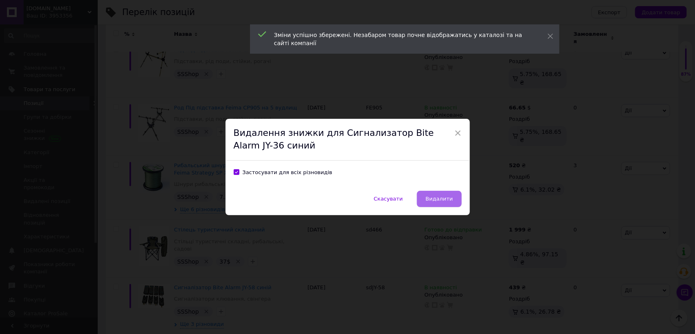
click at [442, 196] on span "Видалити" at bounding box center [438, 199] width 27 height 6
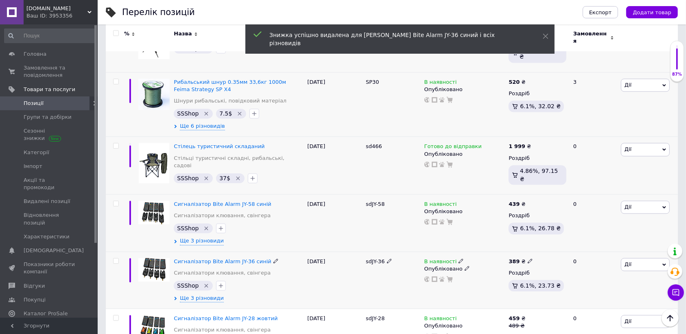
scroll to position [1580, 0]
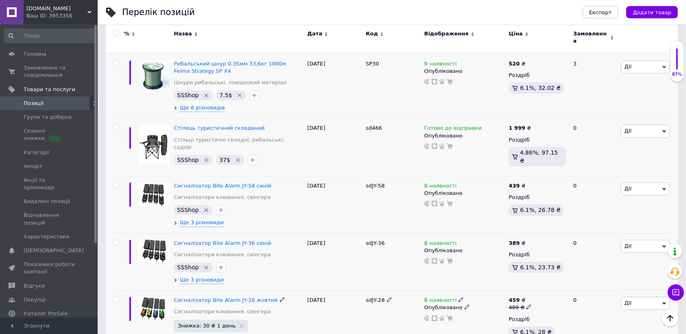
click at [527, 304] on icon at bounding box center [529, 306] width 5 height 5
click at [568, 277] on div "Ціна 489" at bounding box center [587, 290] width 102 height 26
click at [559, 286] on input "489" at bounding box center [567, 294] width 62 height 16
type input "459"
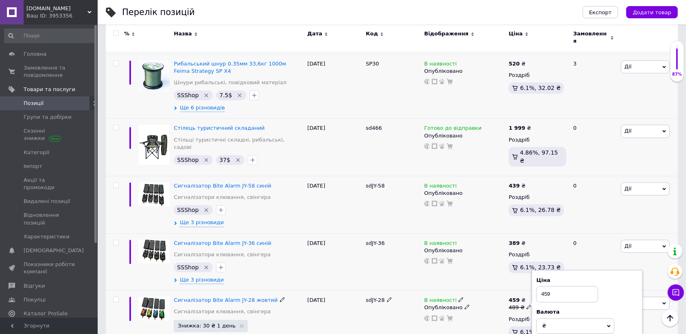
click at [365, 291] on div "sdJY-28" at bounding box center [393, 327] width 59 height 72
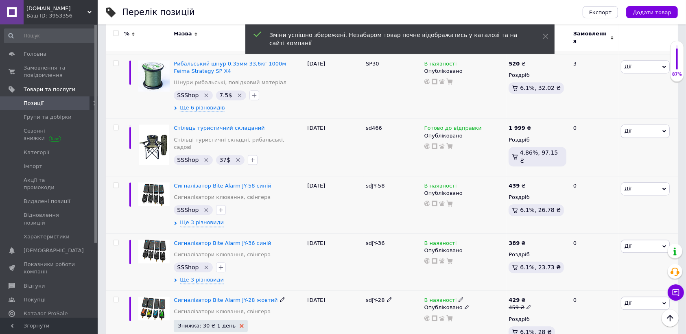
click at [240, 324] on icon at bounding box center [242, 326] width 4 height 4
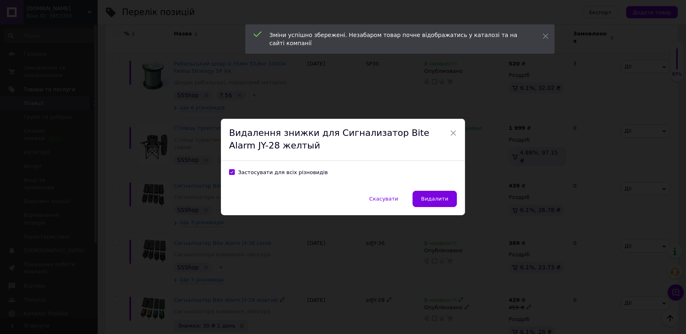
scroll to position [1547, 0]
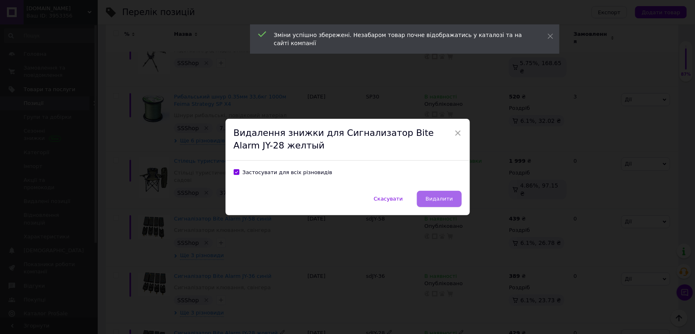
click at [437, 196] on span "Видалити" at bounding box center [438, 199] width 27 height 6
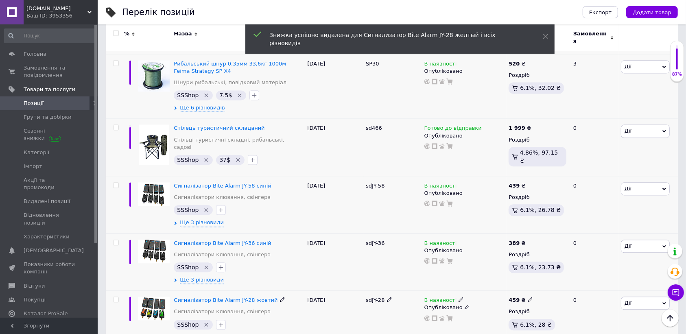
scroll to position [1597, 0]
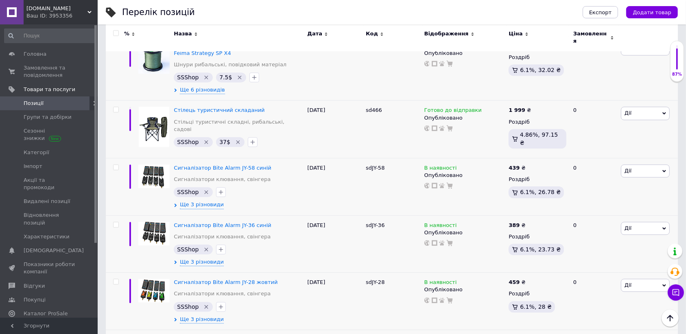
click at [545, 326] on input "449" at bounding box center [567, 334] width 62 height 16
click at [555, 326] on input "449" at bounding box center [567, 334] width 62 height 16
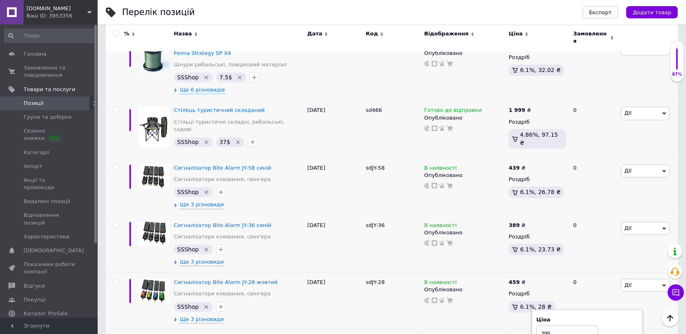
type input "399"
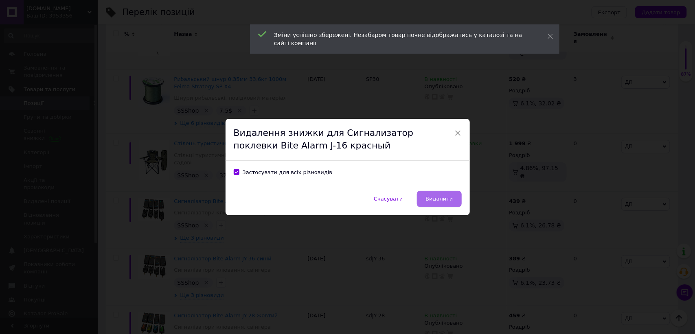
click at [434, 193] on button "Видалити" at bounding box center [439, 199] width 44 height 16
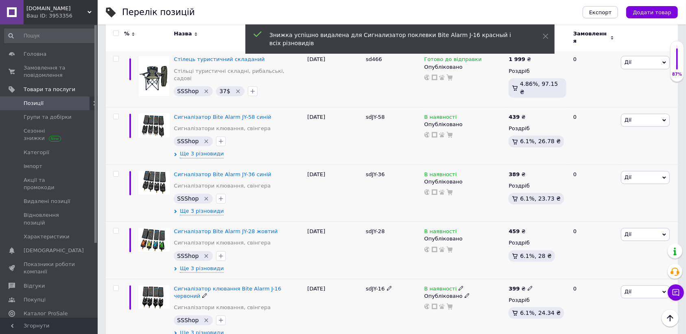
scroll to position [1666, 0]
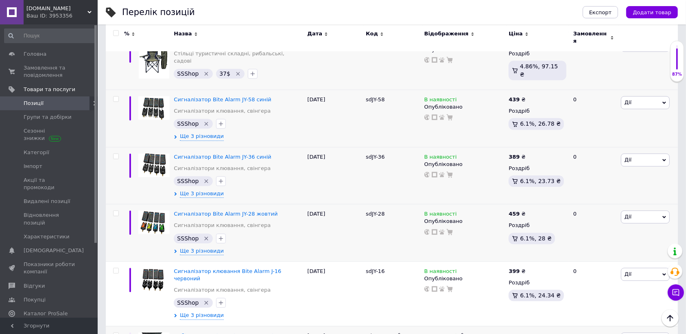
click at [565, 322] on input "3700" at bounding box center [571, 330] width 62 height 16
type input "3299"
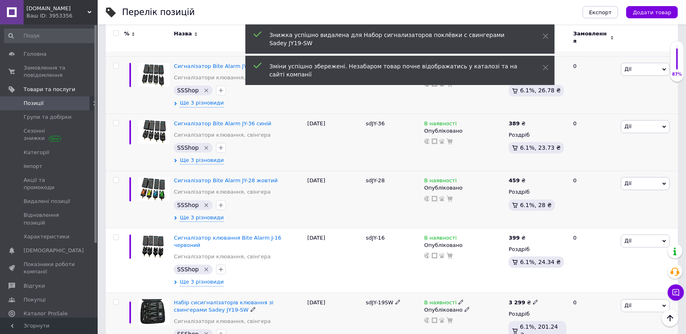
scroll to position [1717, 0]
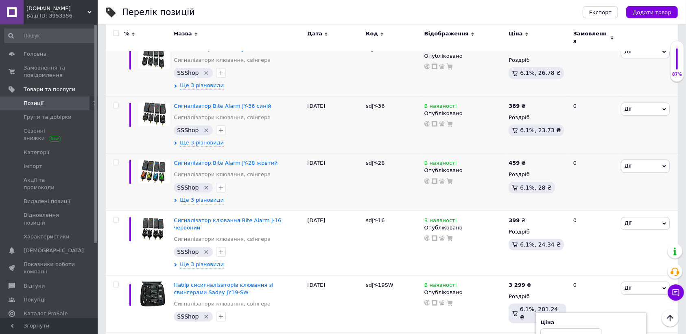
click at [562, 328] on input "5699" at bounding box center [571, 336] width 62 height 16
type input "4799"
drag, startPoint x: 352, startPoint y: 241, endPoint x: 341, endPoint y: 239, distance: 11.9
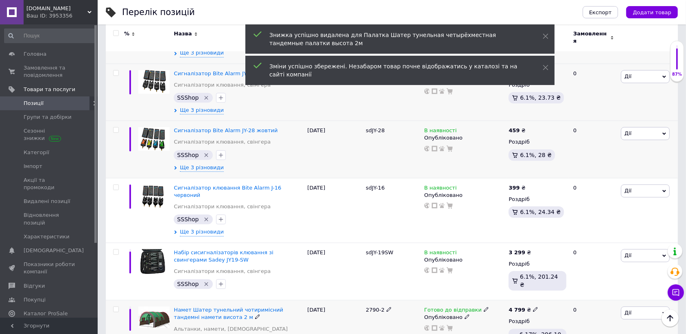
scroll to position [1768, 0]
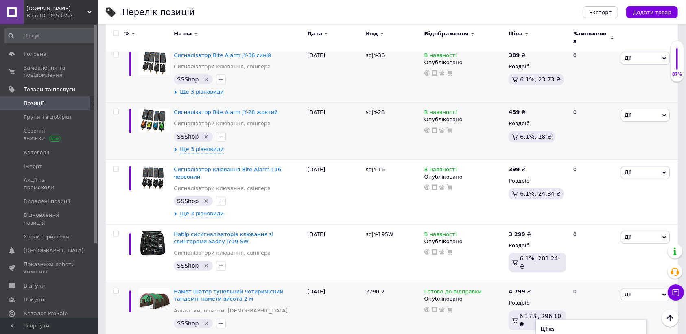
type input "2700"
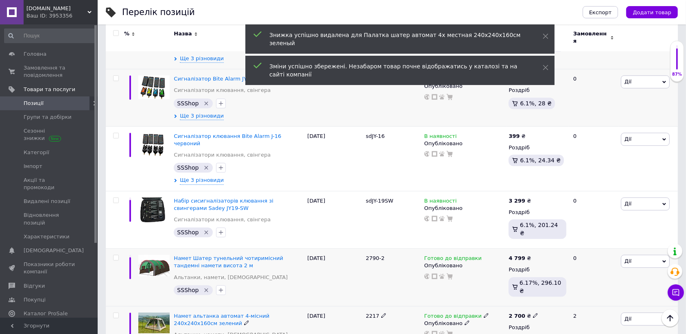
scroll to position [1818, 0]
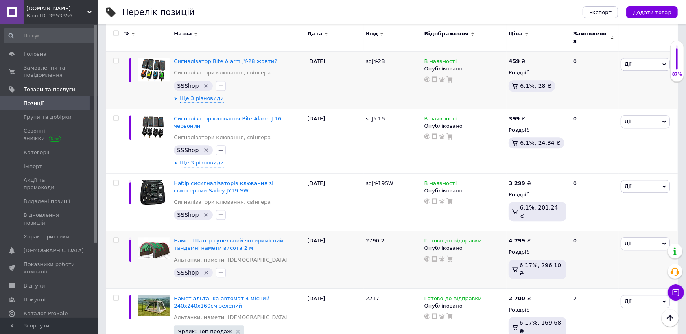
type input "50.44"
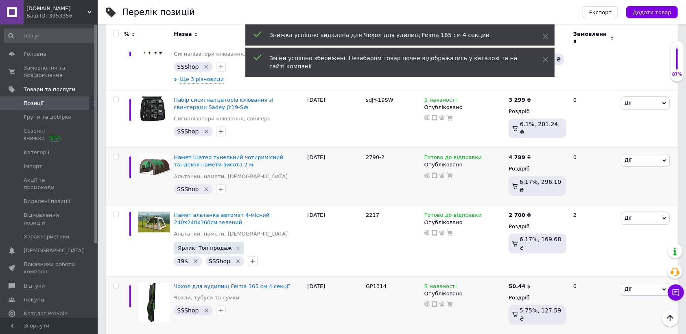
scroll to position [1920, 0]
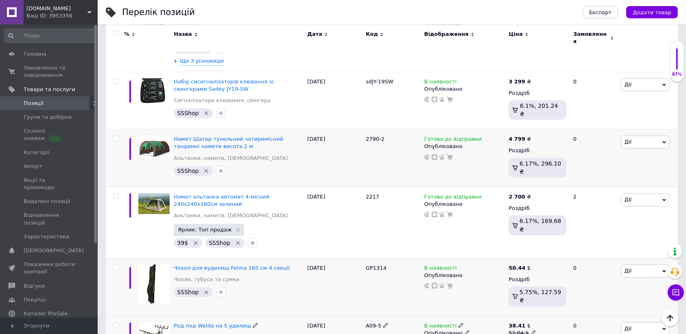
click at [532, 330] on icon at bounding box center [533, 332] width 5 height 5
click at [560, 312] on input "52.04" at bounding box center [571, 320] width 62 height 16
type input "38.41"
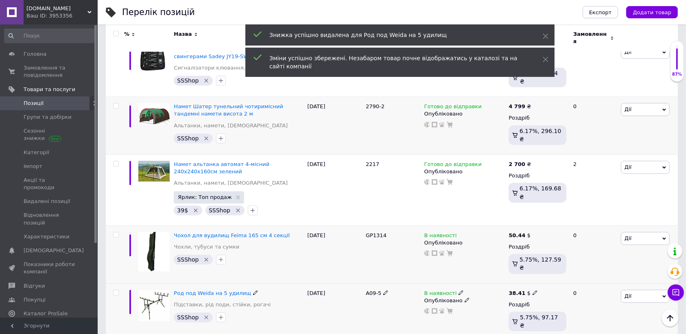
scroll to position [1971, 0]
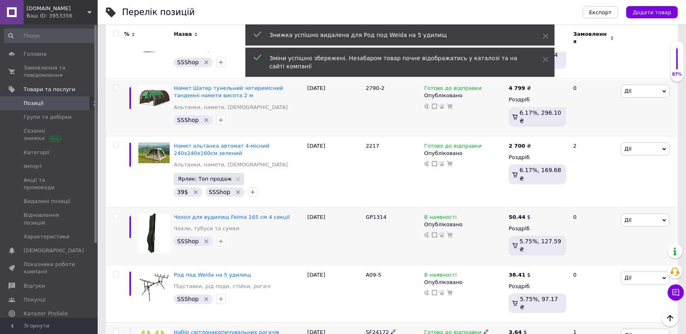
click at [529, 334] on use at bounding box center [530, 339] width 4 height 4
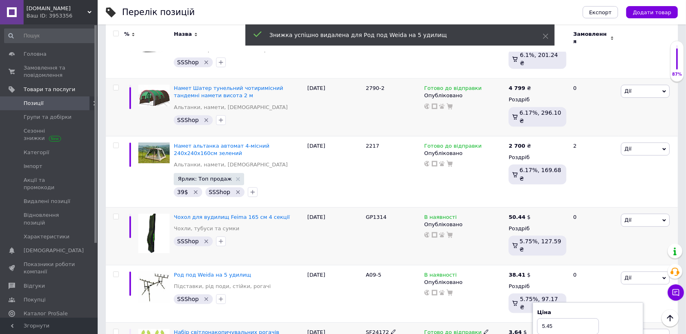
click at [558, 318] on input "5.45" at bounding box center [568, 326] width 62 height 16
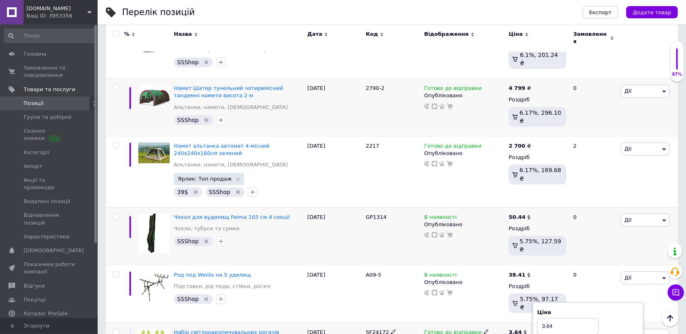
type input "3.64"
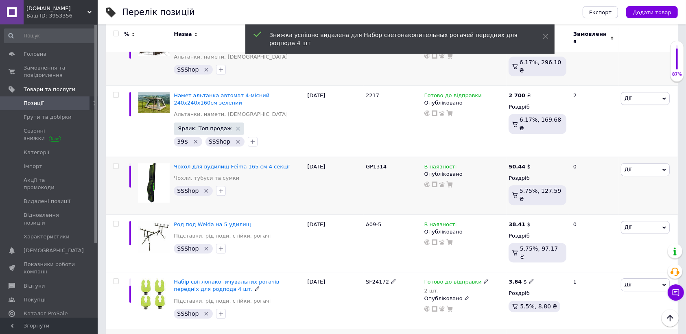
scroll to position [2022, 0]
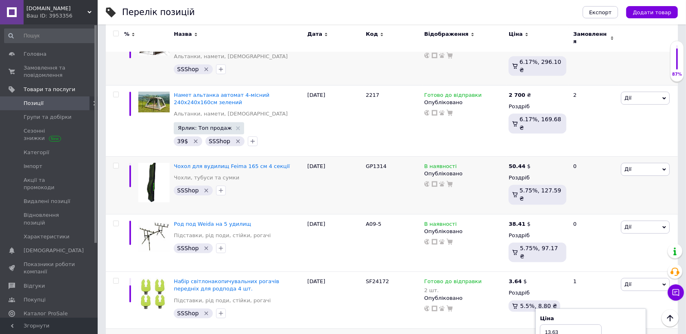
click at [558, 324] on input "13.63" at bounding box center [571, 332] width 62 height 16
type input "9.32"
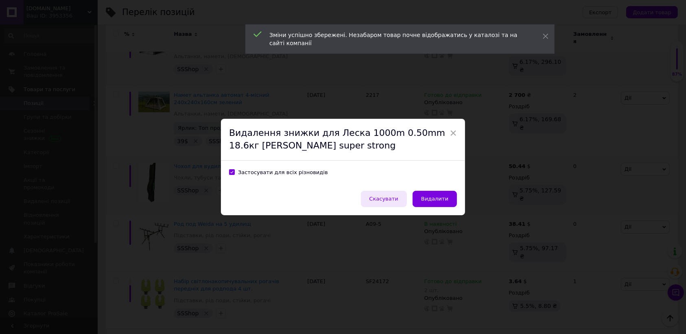
scroll to position [1989, 0]
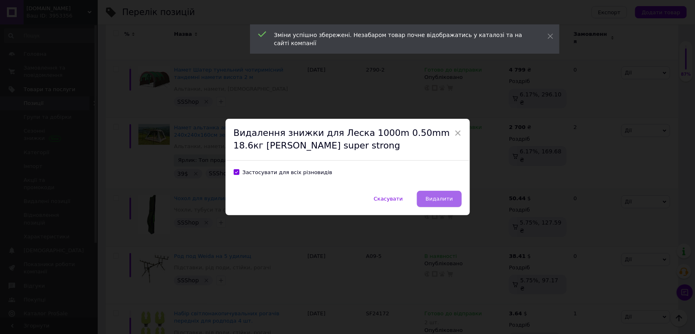
click at [441, 199] on span "Видалити" at bounding box center [438, 199] width 27 height 6
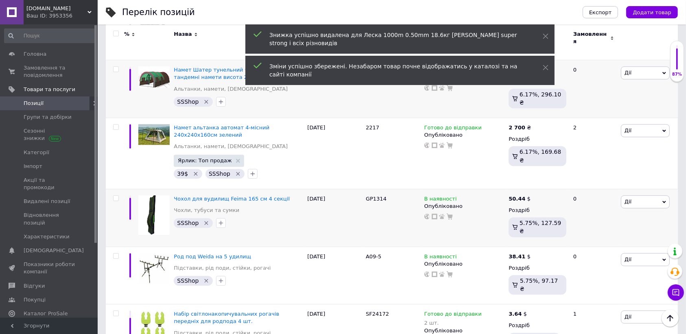
scroll to position [2040, 0]
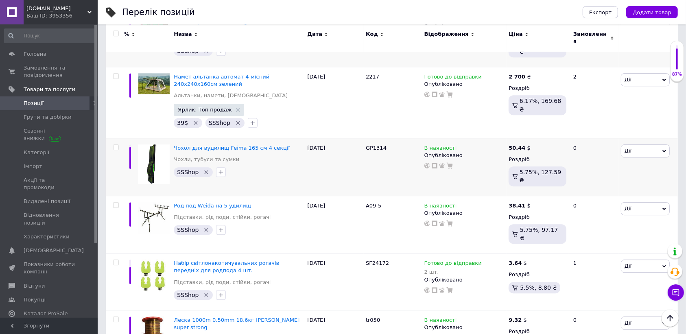
type input "11.91"
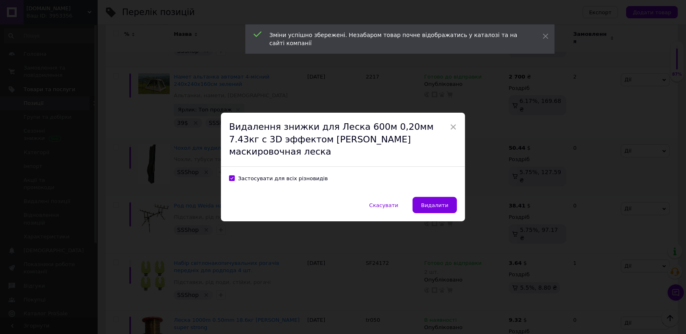
scroll to position [2008, 0]
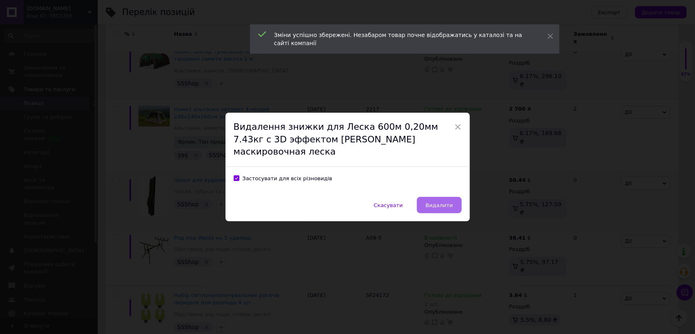
click at [436, 202] on span "Видалити" at bounding box center [438, 205] width 27 height 6
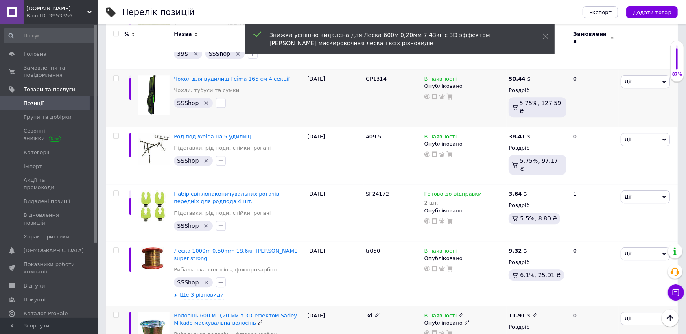
scroll to position [2160, 0]
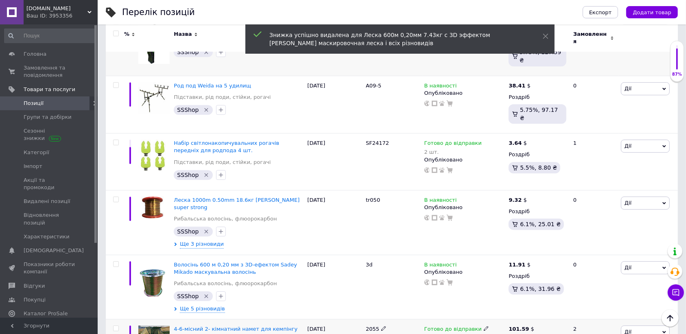
click at [534, 334] on icon at bounding box center [536, 336] width 5 height 5
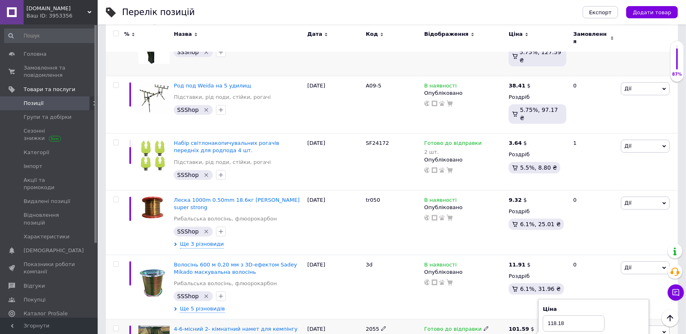
click at [573, 315] on input "118.18" at bounding box center [574, 323] width 62 height 16
type input "101.59"
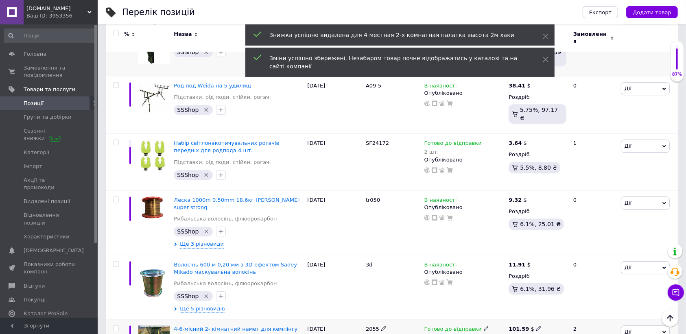
scroll to position [2211, 0]
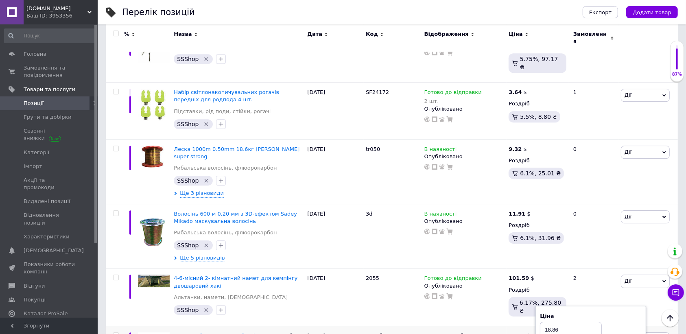
click at [572, 322] on input "18.86" at bounding box center [571, 330] width 62 height 16
type input "15.46"
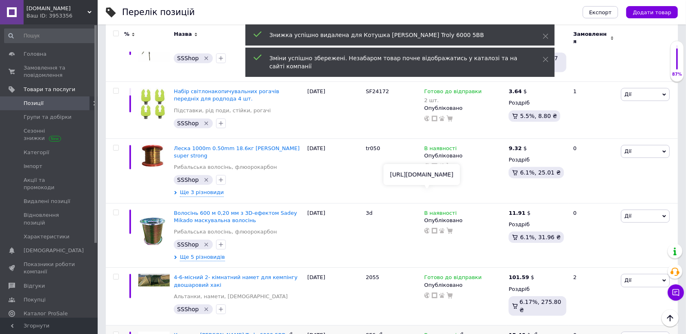
scroll to position [2262, 0]
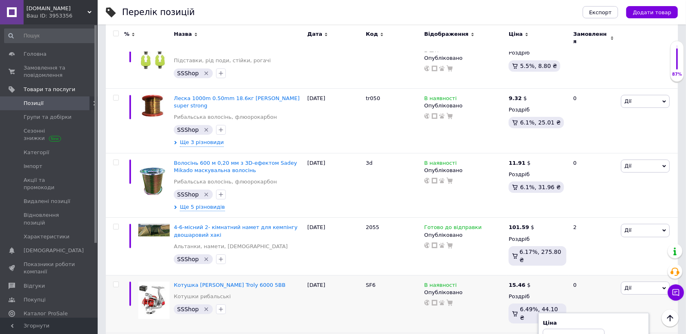
click at [565, 329] on input "104.54" at bounding box center [574, 337] width 62 height 16
type input "93.19"
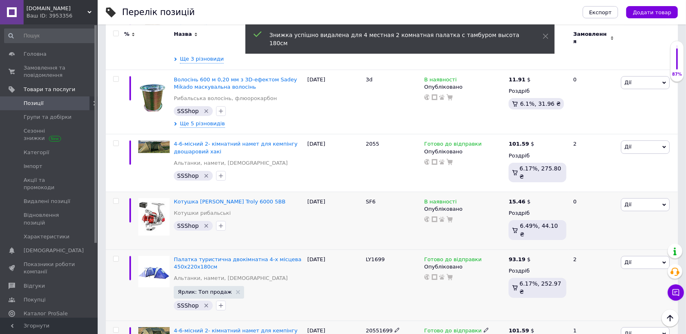
scroll to position [2364, 0]
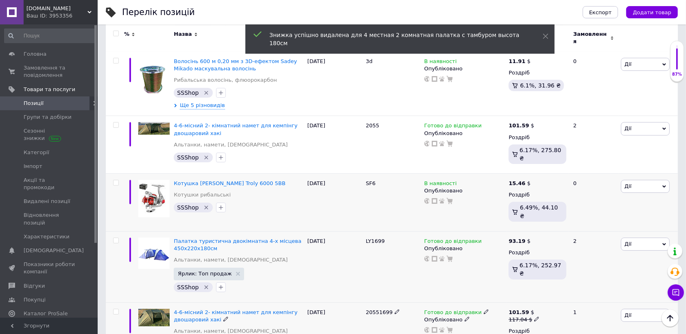
click at [534, 317] on use at bounding box center [536, 319] width 4 height 4
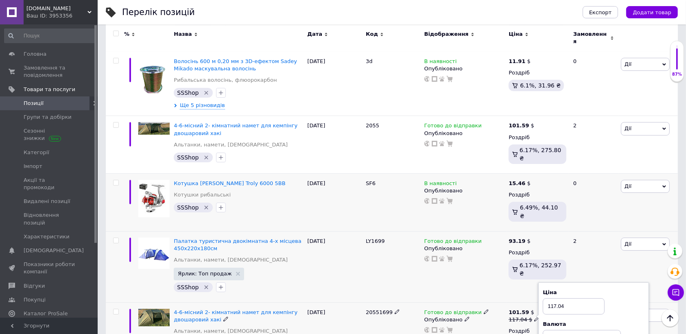
click at [566, 298] on input "117.04" at bounding box center [574, 306] width 62 height 16
click at [567, 298] on input "117.04" at bounding box center [574, 306] width 62 height 16
type input "101.59"
drag, startPoint x: 367, startPoint y: 184, endPoint x: 331, endPoint y: 179, distance: 36.0
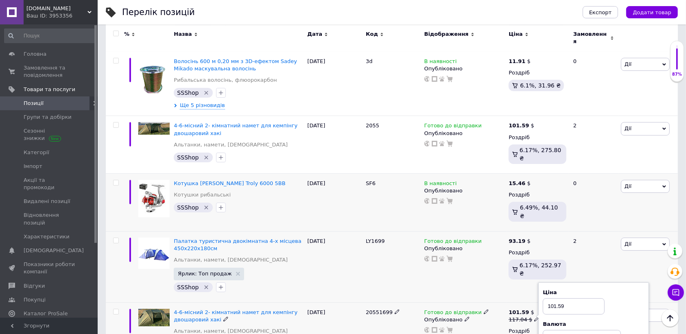
click at [363, 302] on div "4-6-місний 2- кімнатний намет для кемпінгу двошаровий хакі Альтанки, намети, ша…" at bounding box center [392, 337] width 572 height 71
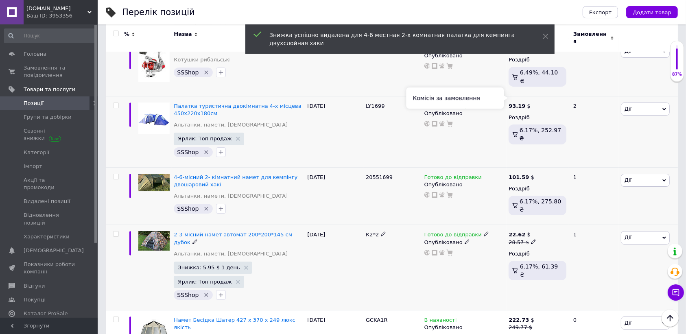
scroll to position [2516, 0]
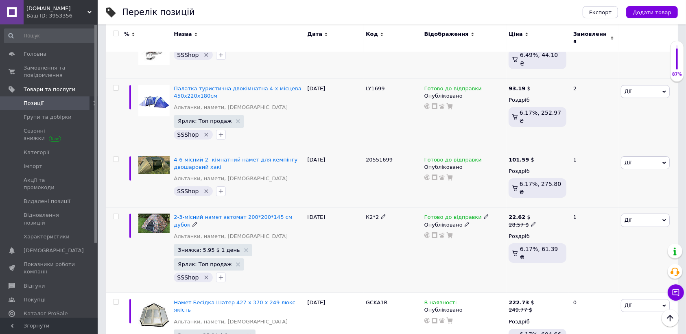
click at [531, 222] on icon at bounding box center [533, 224] width 5 height 5
click at [562, 203] on input "28.57" at bounding box center [571, 211] width 62 height 16
type input "22.62"
click at [372, 208] on div "К2*2" at bounding box center [393, 250] width 59 height 85
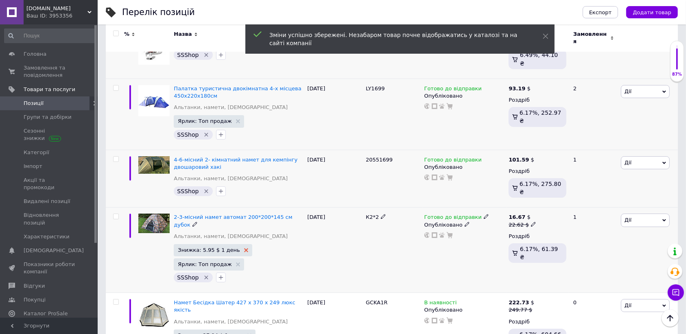
click at [244, 248] on use at bounding box center [246, 250] width 4 height 4
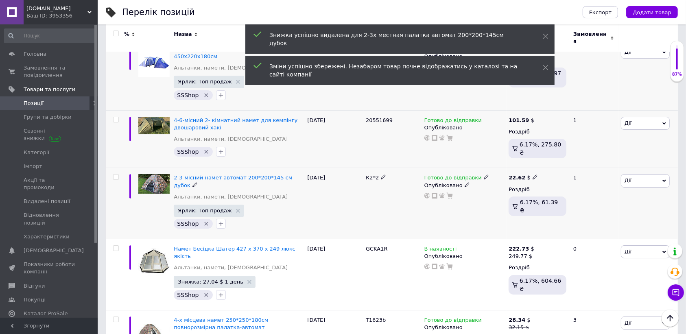
scroll to position [2567, 0]
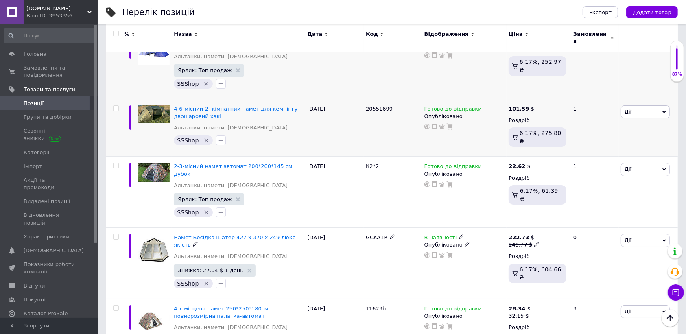
click at [534, 242] on use at bounding box center [536, 244] width 4 height 4
click at [580, 223] on input "249.77" at bounding box center [574, 231] width 62 height 16
type input "222.73"
click at [255, 265] on div "Знижка: 27.04 $ 1 день SSShop" at bounding box center [238, 278] width 129 height 26
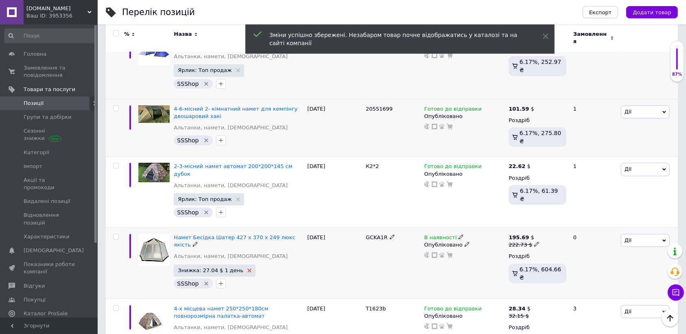
click at [247, 269] on icon at bounding box center [249, 271] width 4 height 4
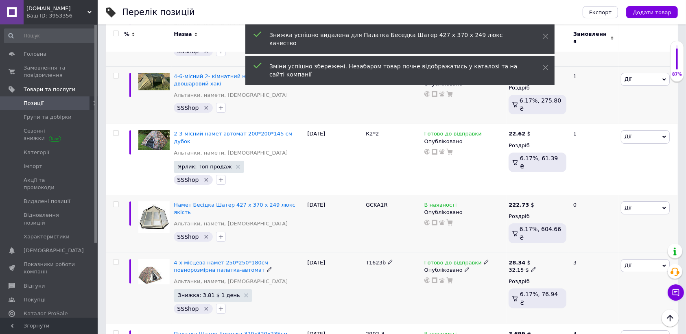
scroll to position [2618, 0]
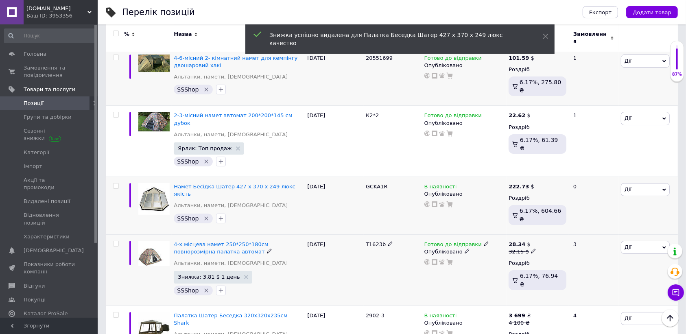
click at [531, 249] on icon at bounding box center [533, 251] width 5 height 5
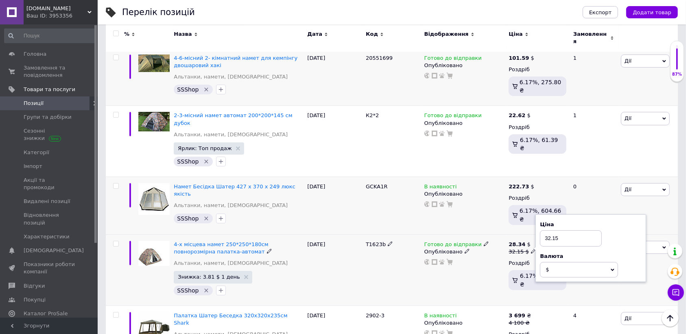
click at [560, 230] on input "32.15" at bounding box center [571, 238] width 62 height 16
type input "28.34"
drag, startPoint x: 330, startPoint y: 88, endPoint x: 265, endPoint y: 95, distance: 65.1
click at [328, 234] on div "[DATE]" at bounding box center [334, 269] width 59 height 71
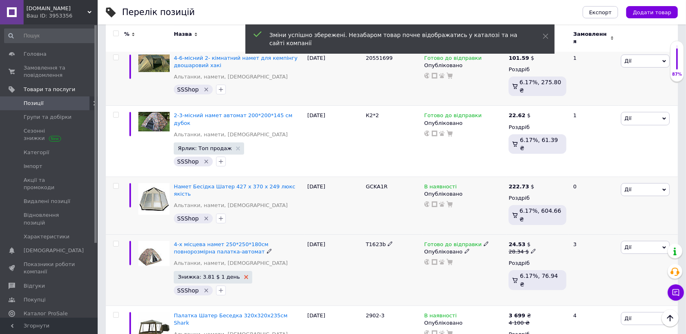
click at [244, 275] on icon at bounding box center [246, 277] width 4 height 4
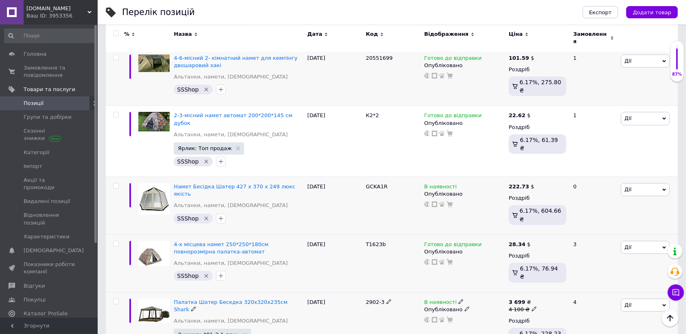
click at [532, 306] on icon at bounding box center [534, 308] width 5 height 5
click at [569, 288] on input "4100" at bounding box center [571, 296] width 62 height 16
type input "3699"
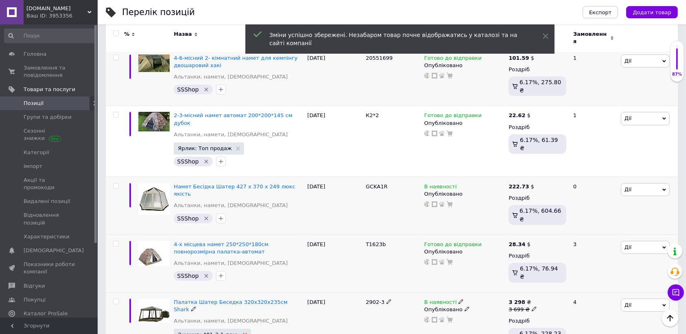
click at [243, 333] on icon at bounding box center [245, 335] width 4 height 4
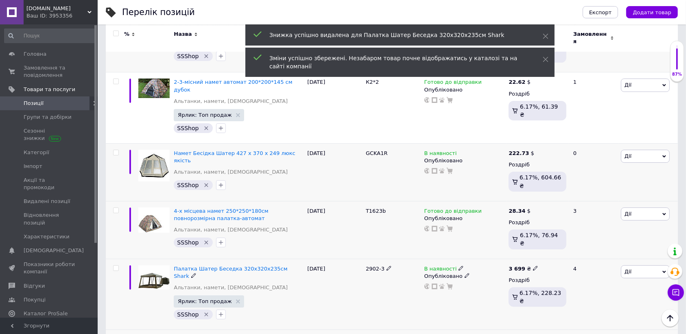
scroll to position [2669, 0]
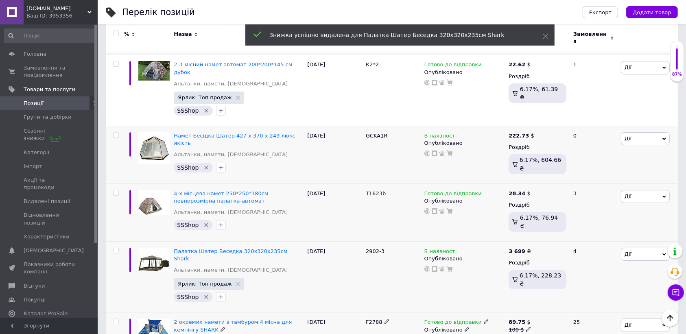
click at [527, 327] on use at bounding box center [528, 329] width 4 height 4
click at [551, 308] on input "100" at bounding box center [567, 316] width 62 height 16
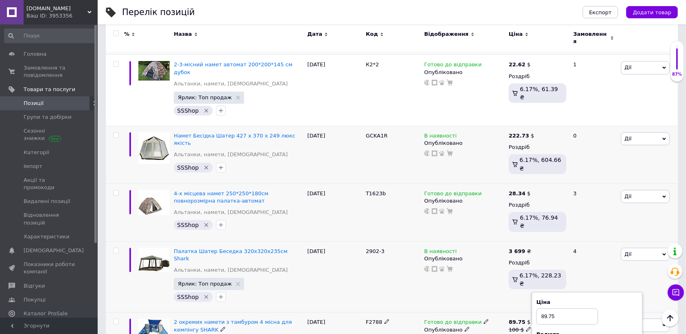
type input "89.75"
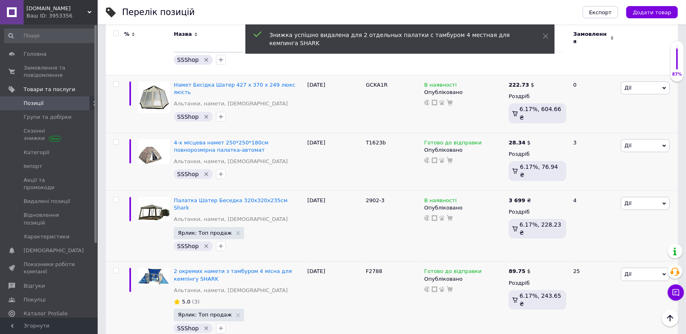
scroll to position [2771, 0]
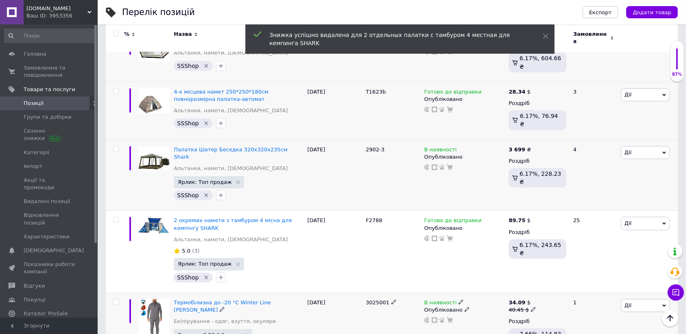
click at [531, 307] on use at bounding box center [533, 309] width 4 height 4
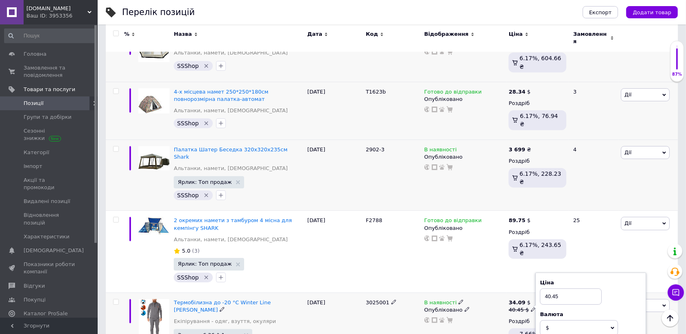
click at [566, 289] on input "40.45" at bounding box center [571, 297] width 62 height 16
type input "34.09"
click at [343, 293] on div "[DATE]" at bounding box center [334, 328] width 59 height 71
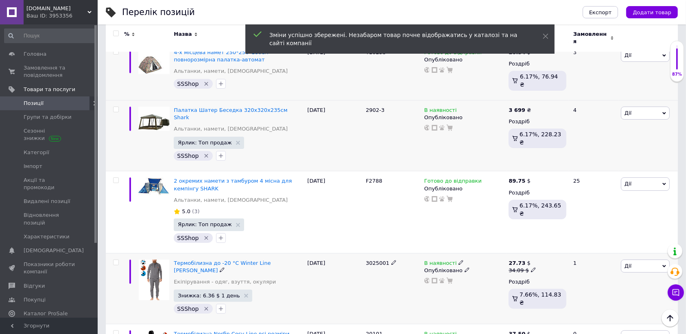
scroll to position [2822, 0]
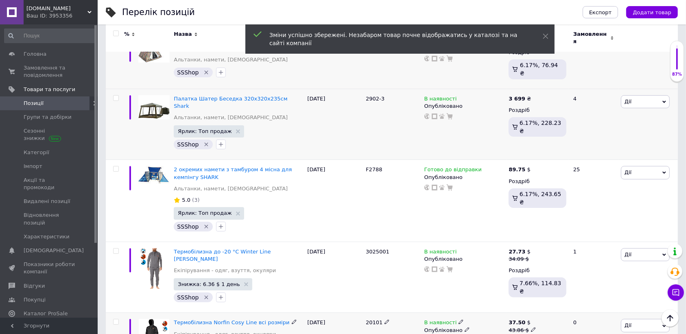
click at [531, 327] on use at bounding box center [533, 329] width 4 height 4
click at [566, 309] on input "43.86" at bounding box center [571, 317] width 62 height 16
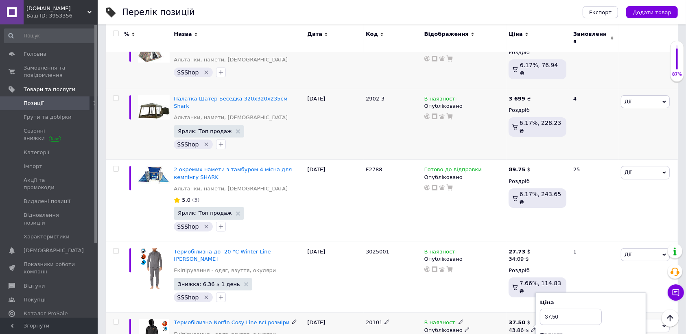
type input "37.50"
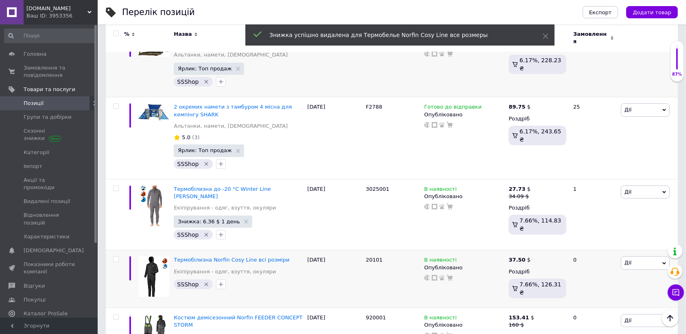
scroll to position [2923, 0]
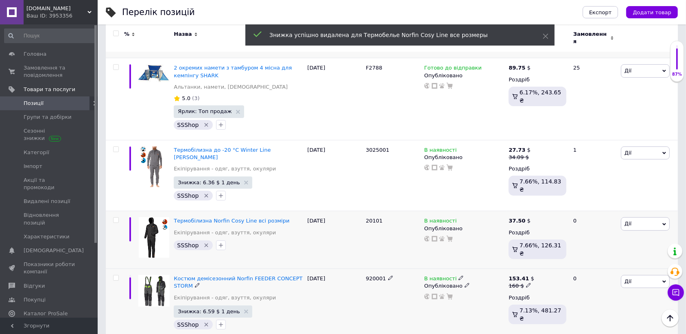
click at [526, 283] on icon at bounding box center [528, 285] width 5 height 5
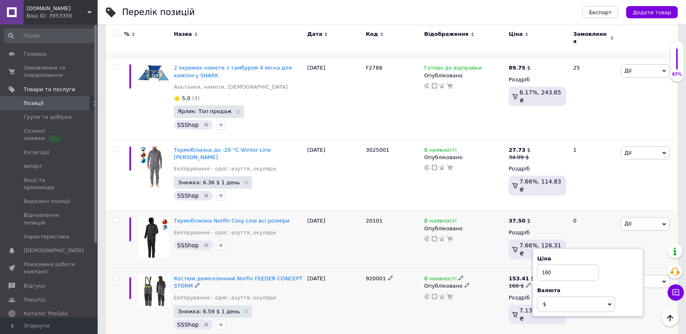
click at [558, 265] on input "160" at bounding box center [568, 273] width 62 height 16
type input "153.41"
click at [257, 306] on div "Знижка: 6.59 $ 1 день SSShop" at bounding box center [238, 319] width 129 height 26
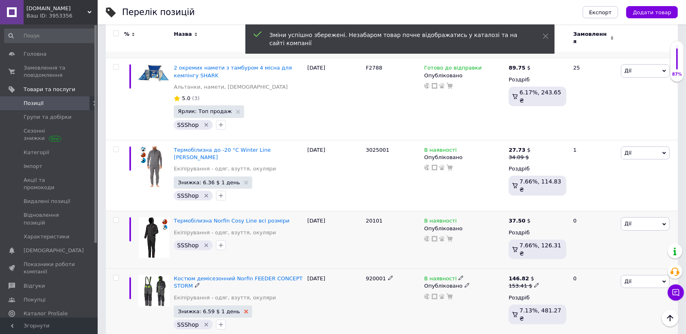
click at [244, 310] on icon at bounding box center [246, 312] width 4 height 4
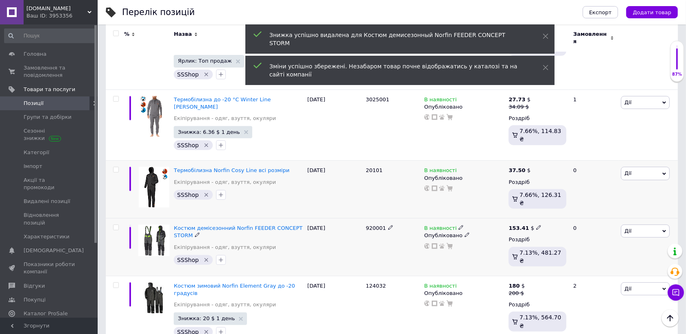
scroll to position [2974, 0]
click at [526, 290] on icon at bounding box center [528, 292] width 5 height 5
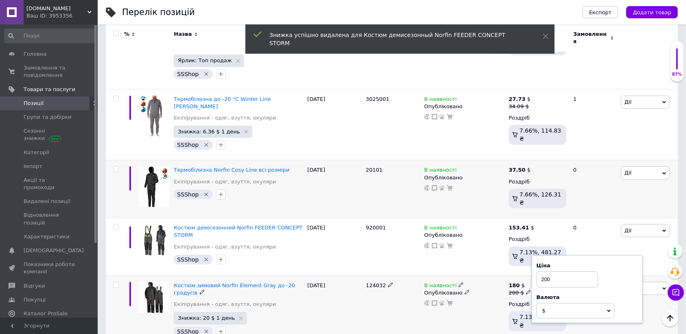
click at [562, 271] on input "200" at bounding box center [567, 279] width 62 height 16
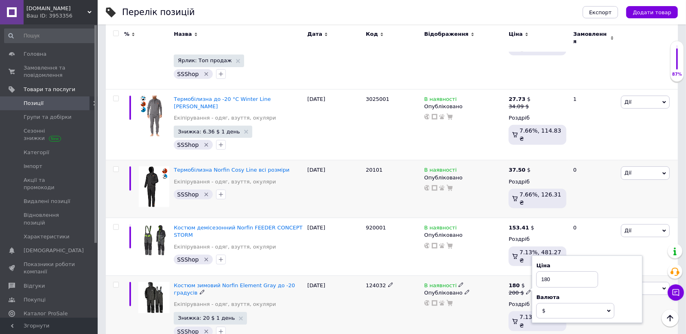
type input "180"
click at [257, 312] on div "Знижка: 20 $ 1 день SSShop" at bounding box center [238, 325] width 129 height 26
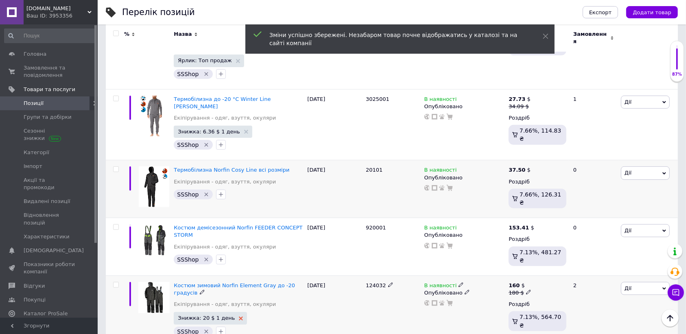
click at [239, 317] on use at bounding box center [241, 319] width 4 height 4
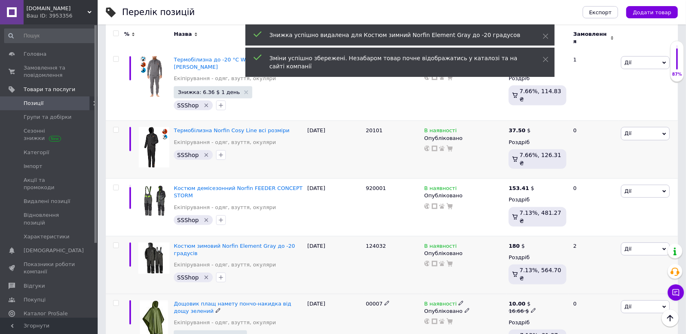
scroll to position [3025, 0]
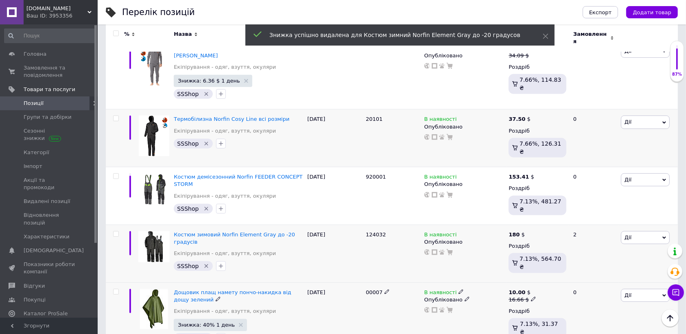
click at [531, 297] on icon at bounding box center [533, 299] width 5 height 5
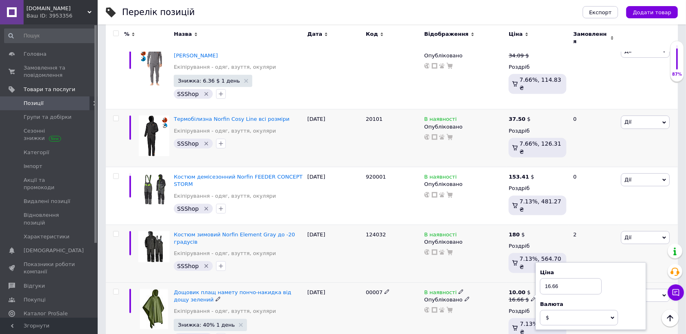
click at [563, 278] on input "16.66" at bounding box center [571, 286] width 62 height 16
type input "10"
click at [326, 282] on div "[DATE]" at bounding box center [334, 321] width 59 height 79
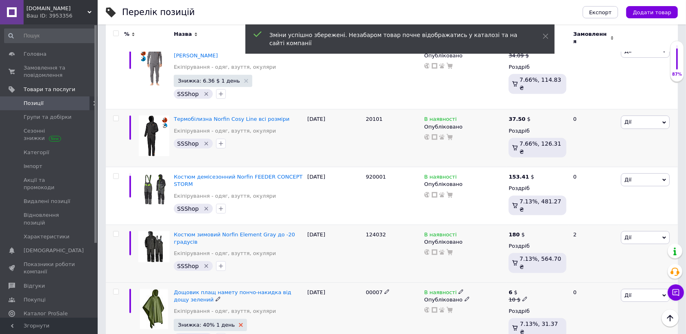
click at [239, 323] on icon at bounding box center [241, 325] width 4 height 4
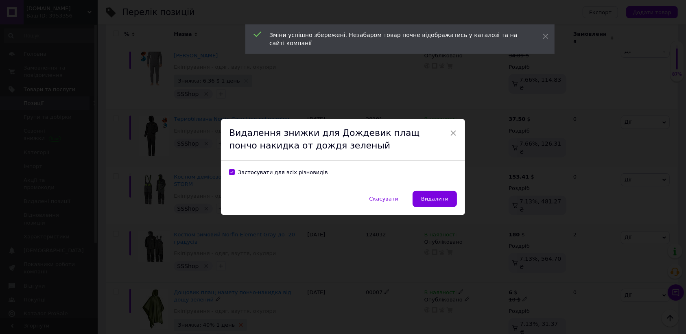
scroll to position [2992, 0]
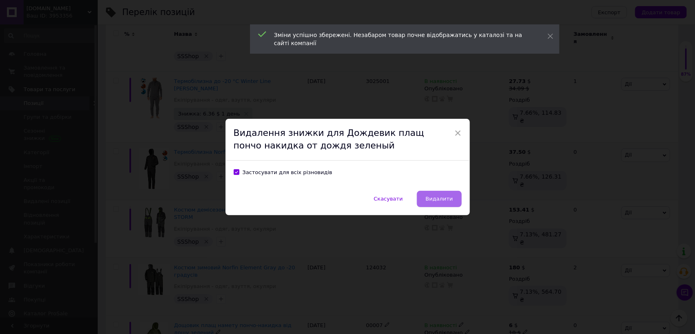
click at [441, 201] on span "Видалити" at bounding box center [438, 199] width 27 height 6
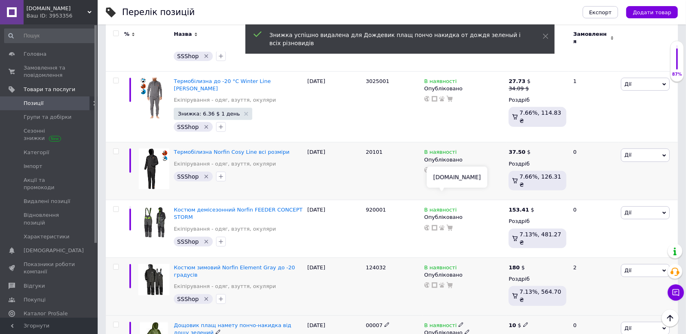
scroll to position [3043, 0]
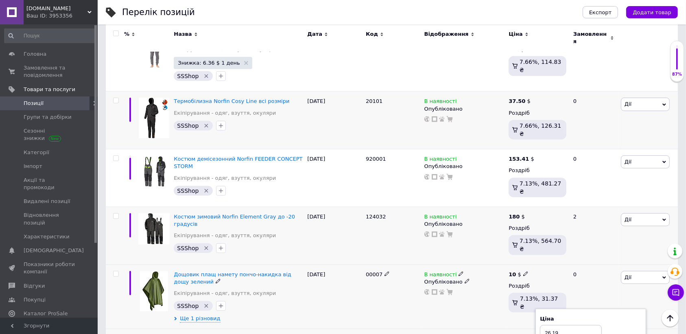
click at [570, 325] on input "26.19" at bounding box center [571, 333] width 62 height 16
type input "17.86"
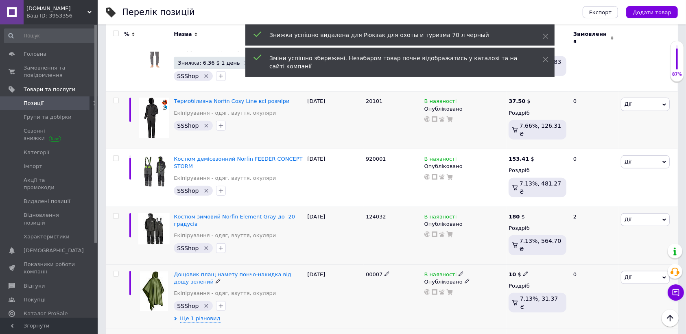
scroll to position [3094, 0]
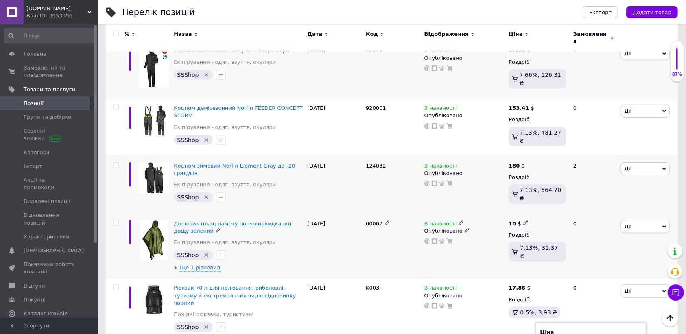
type input "19.05"
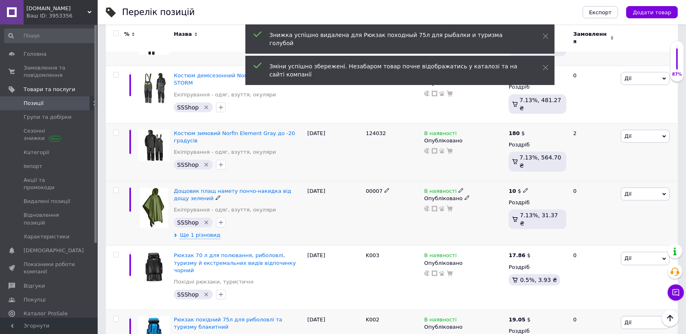
scroll to position [3145, 0]
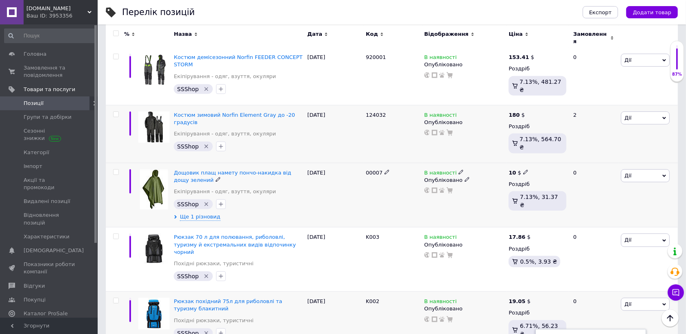
type input "45.44"
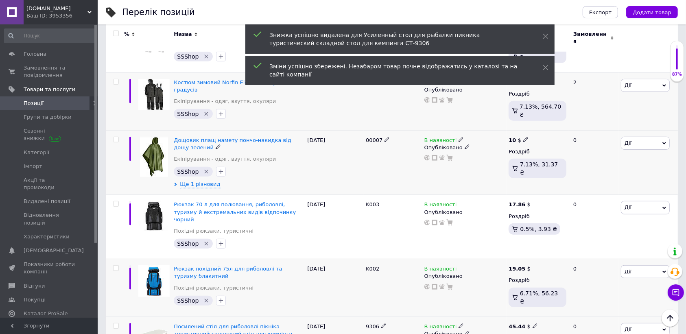
scroll to position [3196, 0]
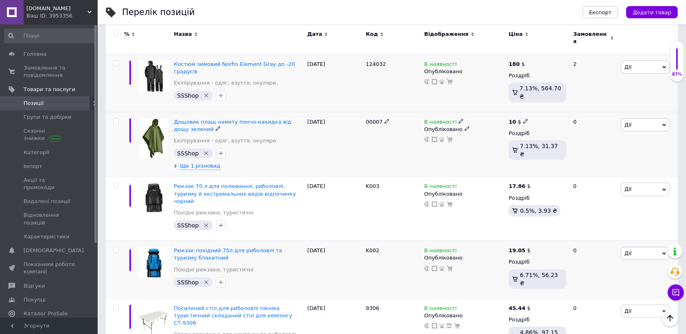
type input "25"
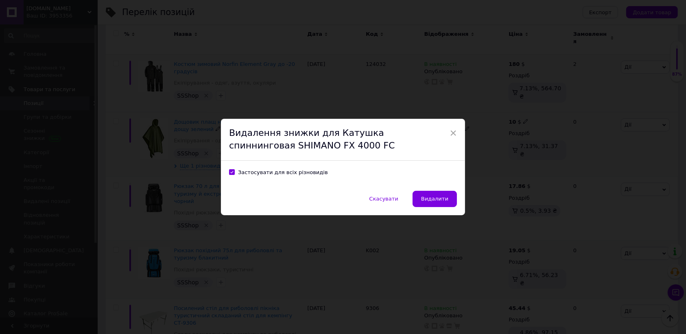
scroll to position [3163, 0]
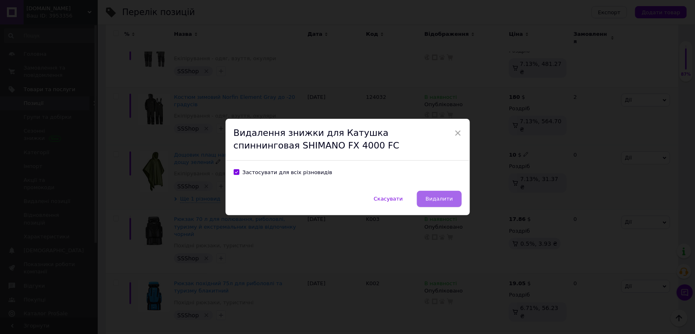
click at [453, 198] on button "Видалити" at bounding box center [439, 199] width 44 height 16
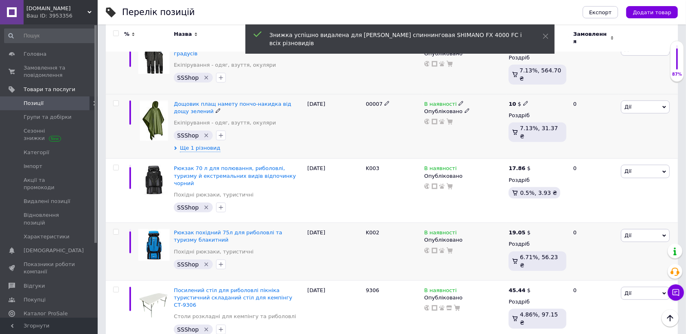
scroll to position [3264, 0]
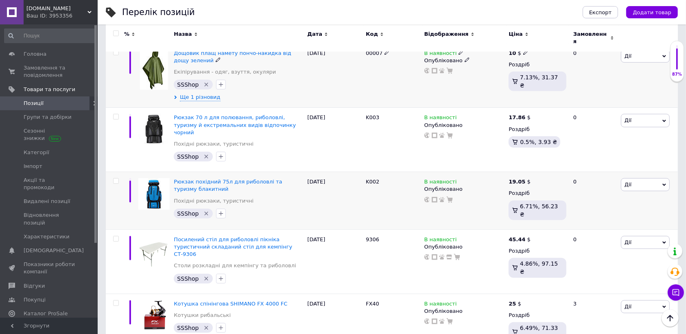
type input "29.53"
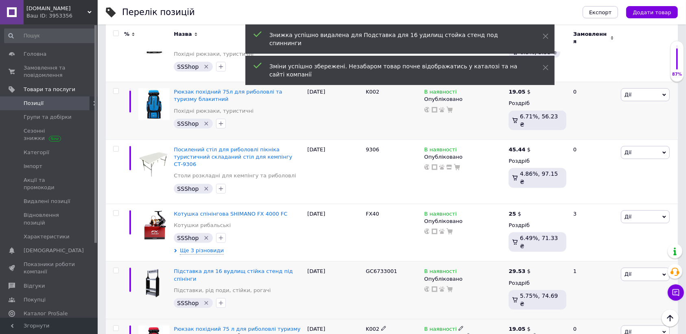
scroll to position [3366, 0]
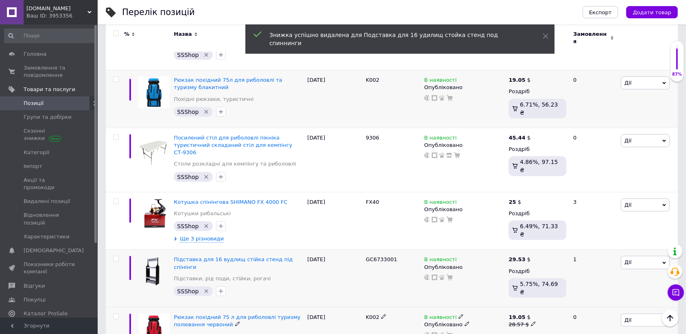
click at [531, 322] on use at bounding box center [533, 324] width 4 height 4
click at [565, 303] on input "28.57" at bounding box center [571, 311] width 62 height 16
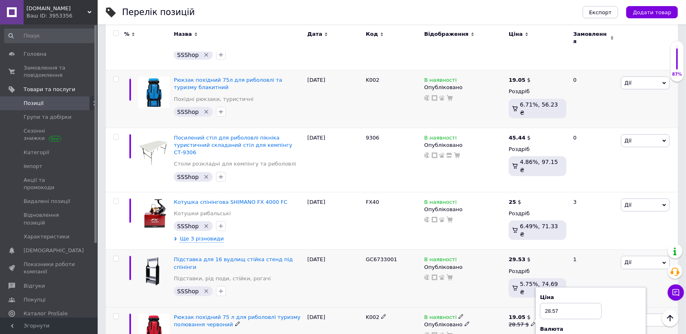
click at [565, 303] on input "28.57" at bounding box center [571, 311] width 62 height 16
type input "19.05"
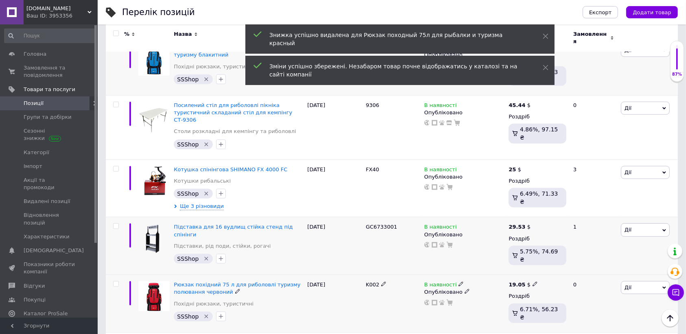
scroll to position [3417, 0]
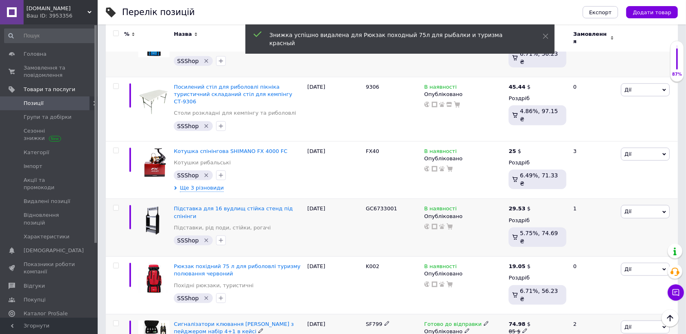
click at [523, 329] on use at bounding box center [525, 331] width 4 height 4
click at [558, 310] on input "85" at bounding box center [565, 318] width 62 height 16
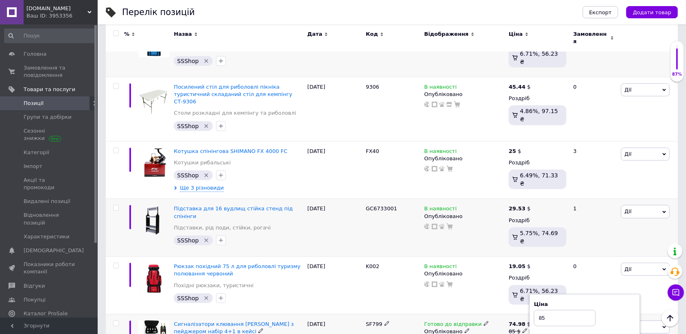
click at [558, 310] on input "85" at bounding box center [565, 318] width 62 height 16
type input "74.98"
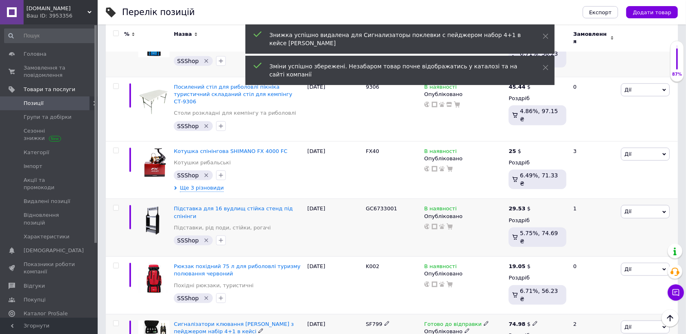
scroll to position [3468, 0]
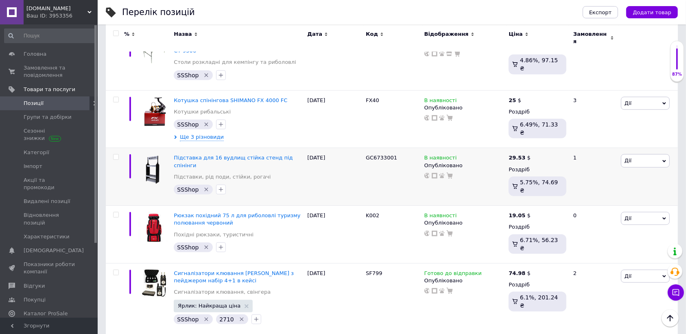
click at [566, 330] on input "77.21" at bounding box center [571, 338] width 62 height 16
type input "69.69"
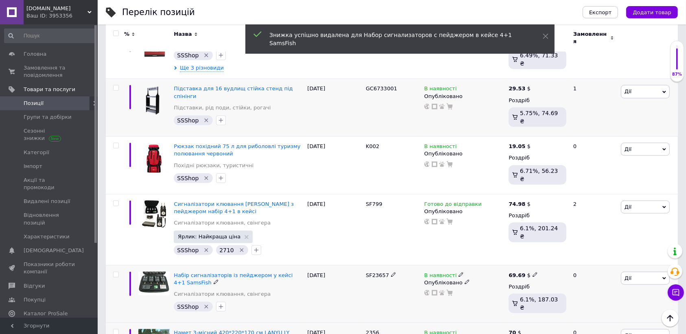
scroll to position [3519, 0]
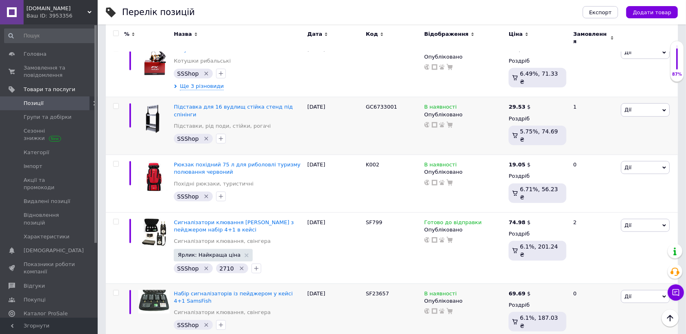
type input "70"
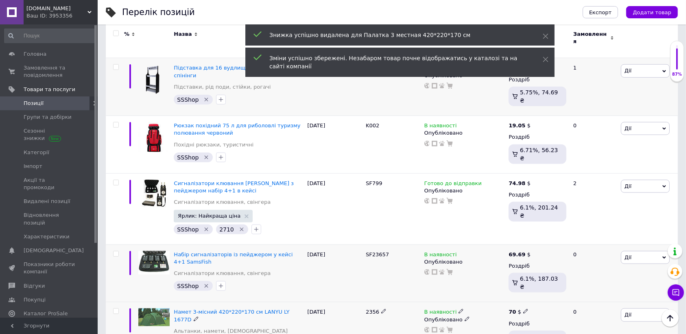
scroll to position [3570, 0]
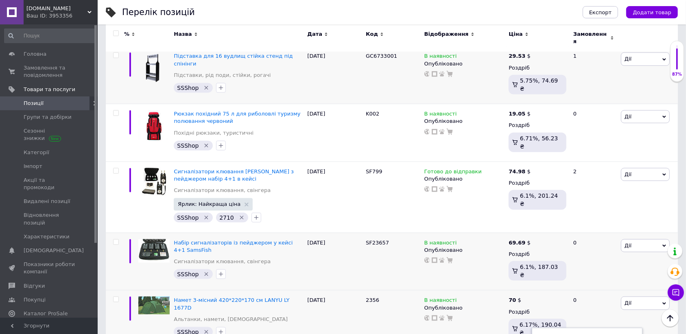
type input "93.18"
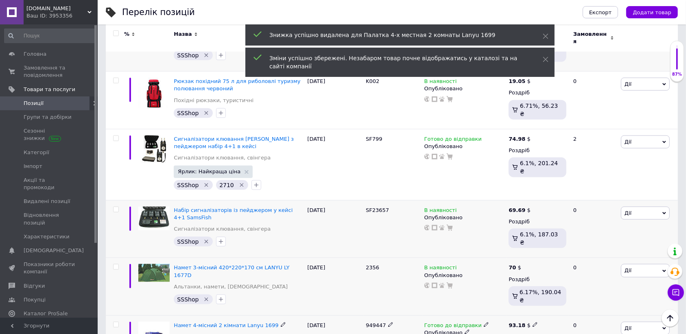
scroll to position [3621, 0]
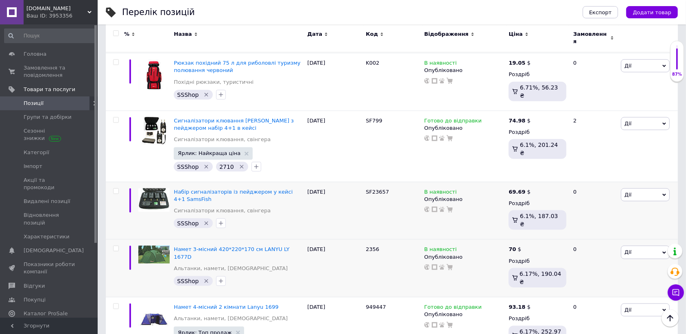
type input "28.41"
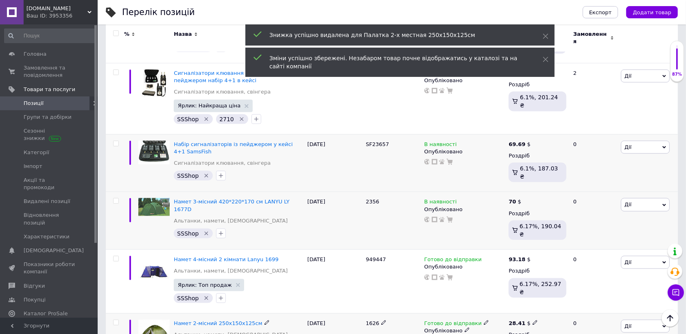
scroll to position [3671, 0]
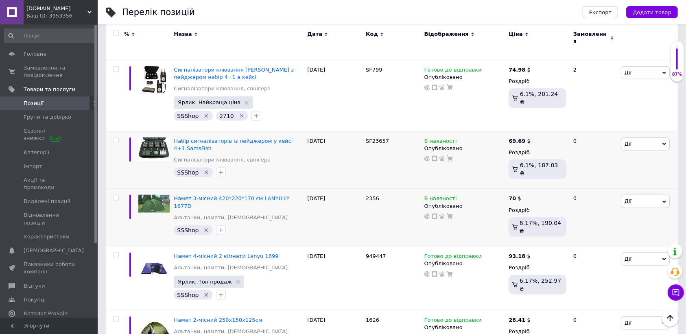
type input "3940"
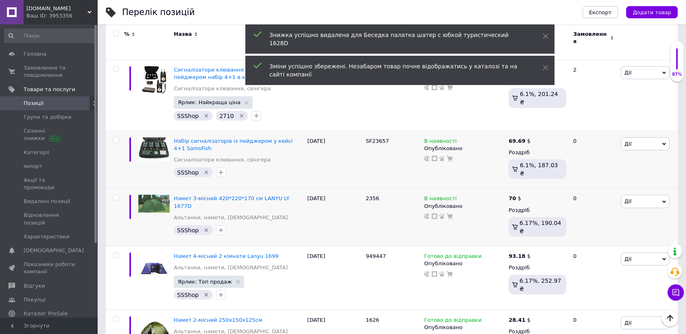
scroll to position [3722, 0]
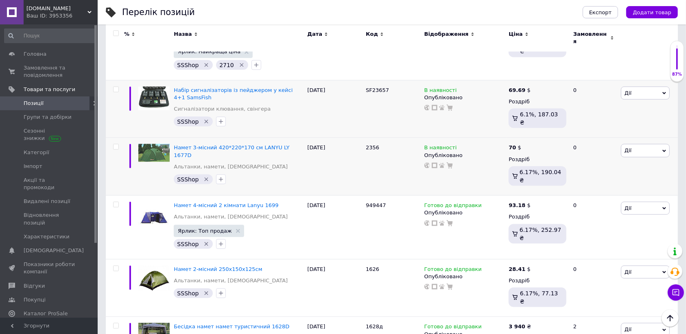
type input "4949"
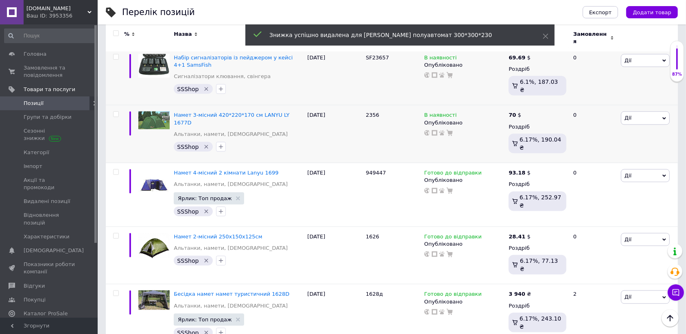
scroll to position [3773, 0]
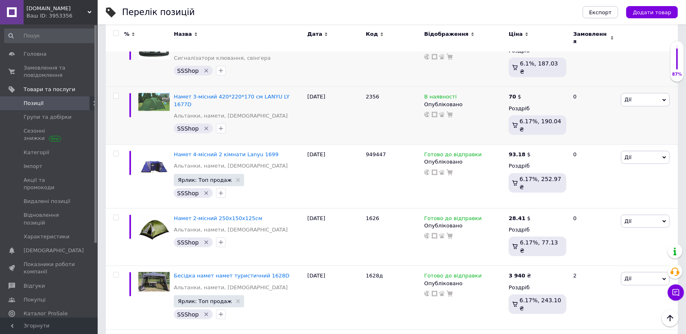
type input "102.25"
drag, startPoint x: 335, startPoint y: 199, endPoint x: 301, endPoint y: 194, distance: 33.9
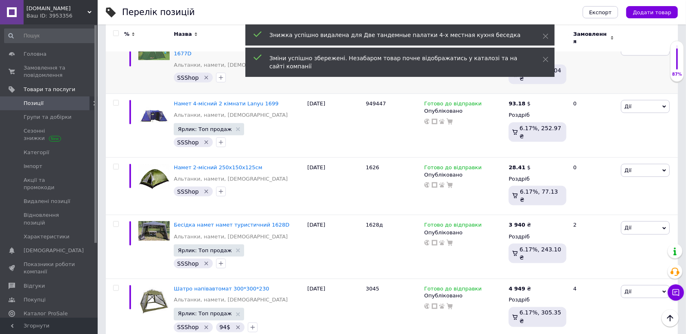
scroll to position [3875, 0]
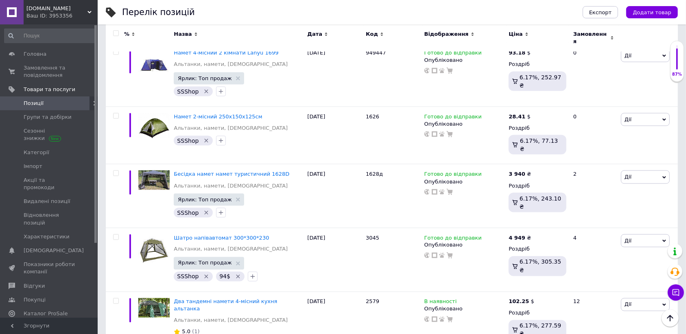
type input "890"
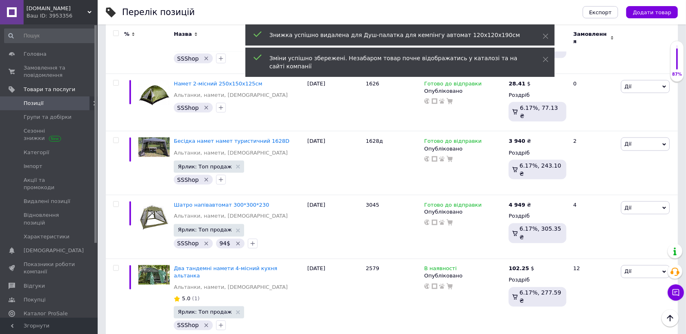
scroll to position [3926, 0]
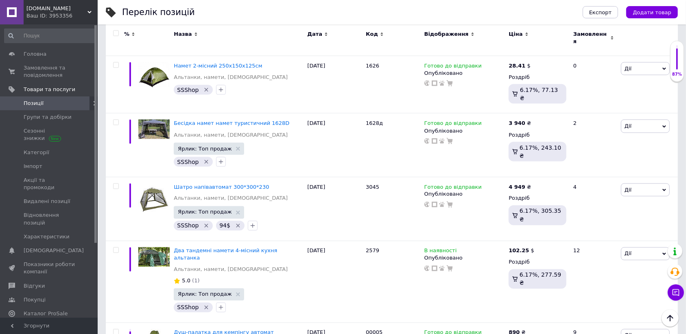
type input "109.10"
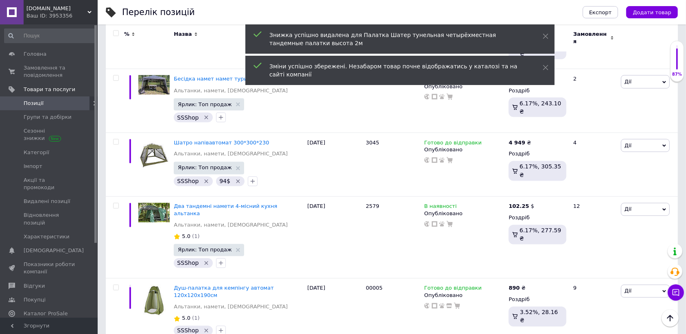
scroll to position [3977, 0]
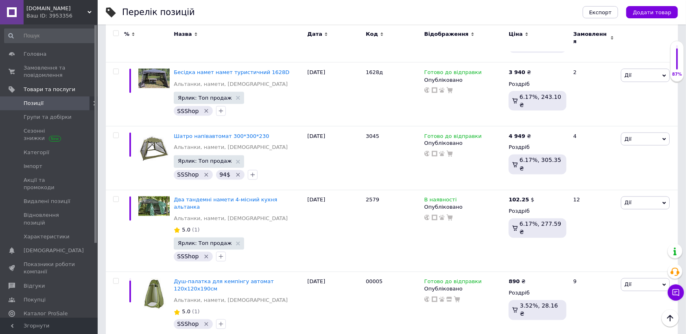
type input "3899"
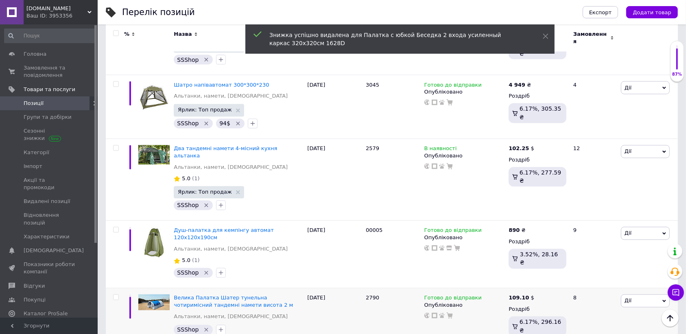
scroll to position [4054, 0]
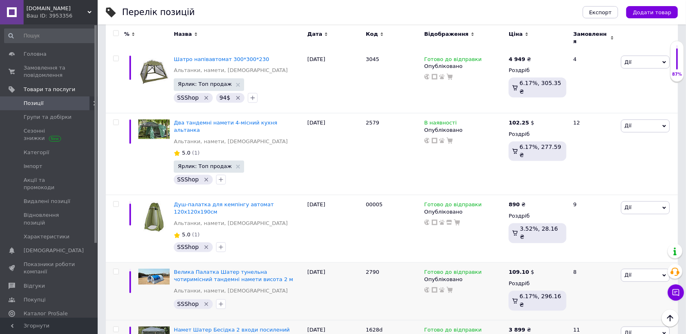
type input "17.73"
click at [462, 182] on div "Комісія за замовлення" at bounding box center [458, 176] width 92 height 20
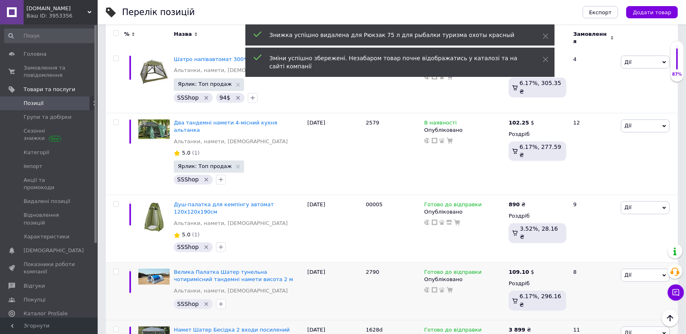
scroll to position [4039, 0]
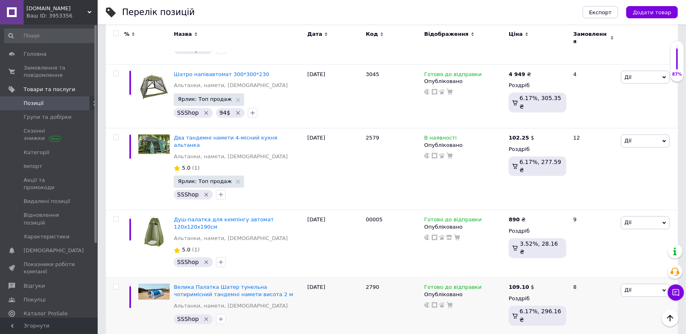
type input "3740"
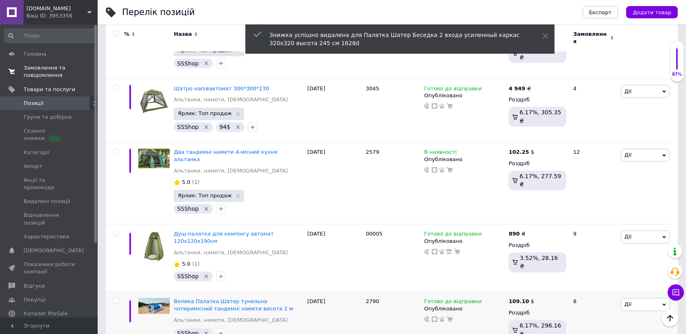
click at [26, 77] on span "Замовлення та повідомлення" at bounding box center [50, 71] width 52 height 15
